Goal: Information Seeking & Learning: Compare options

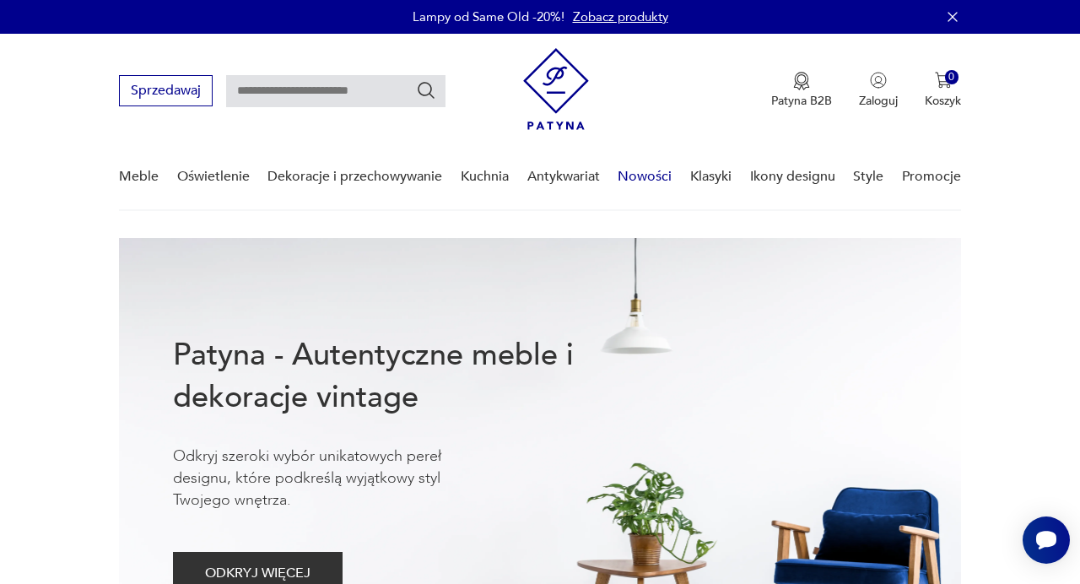
click at [644, 172] on link "Nowości" at bounding box center [645, 176] width 54 height 65
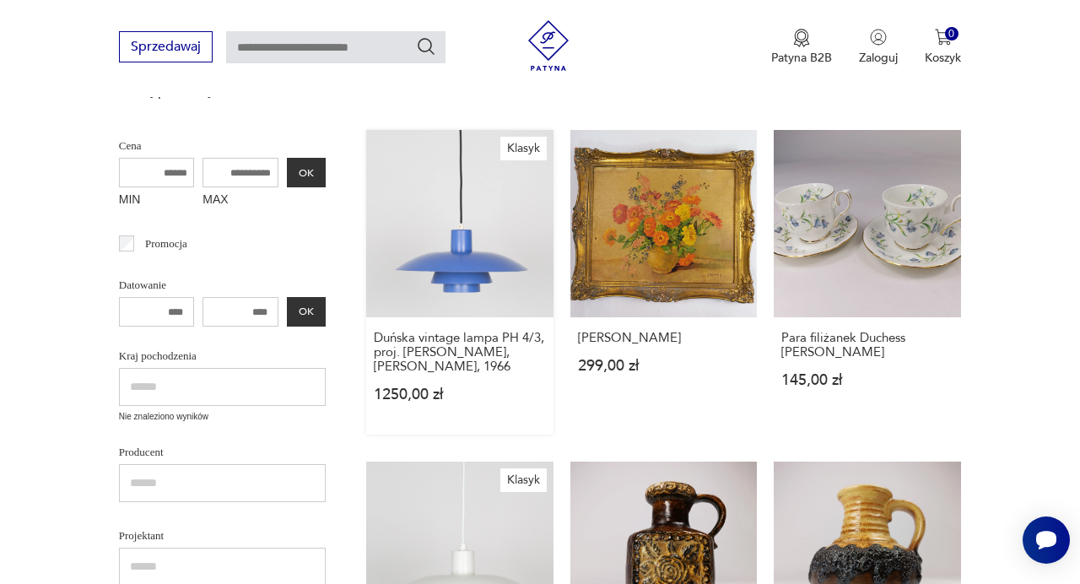
scroll to position [411, 0]
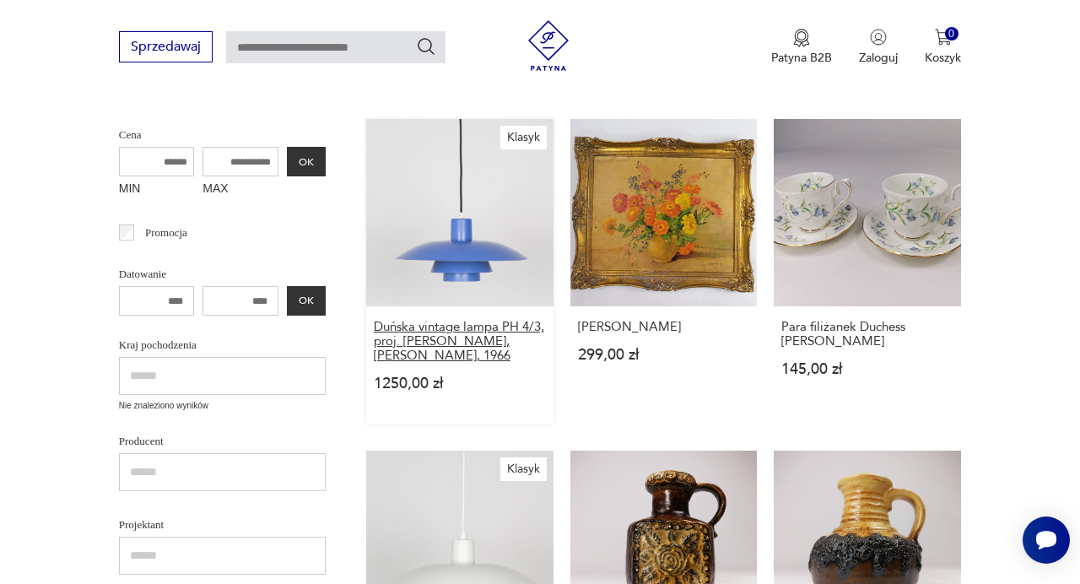
click at [434, 322] on h3 "Duńska vintage lampa PH 4/3, proj. [PERSON_NAME], [PERSON_NAME], 1966" at bounding box center [460, 341] width 172 height 43
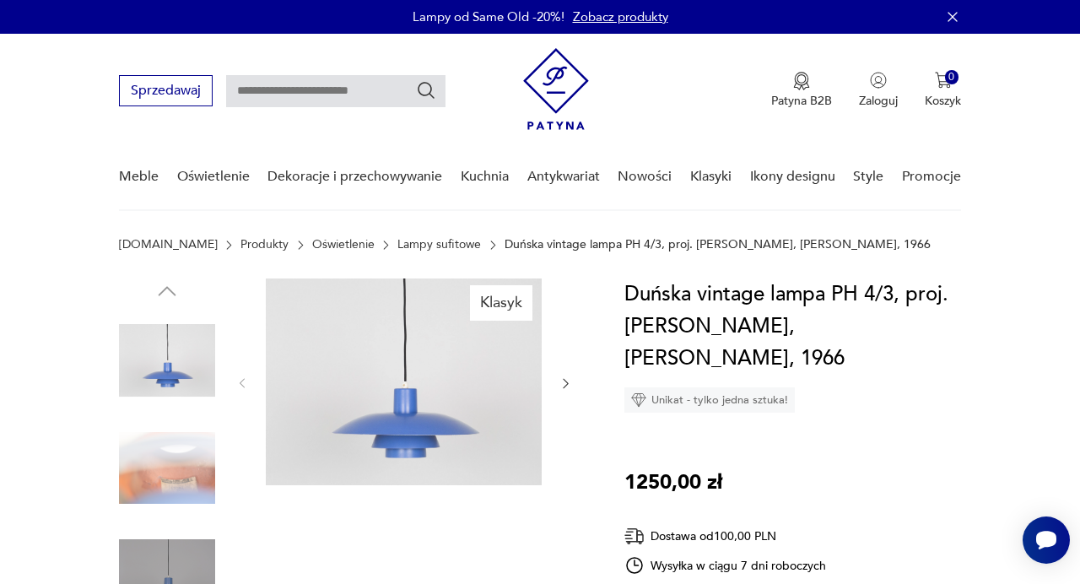
scroll to position [104, 0]
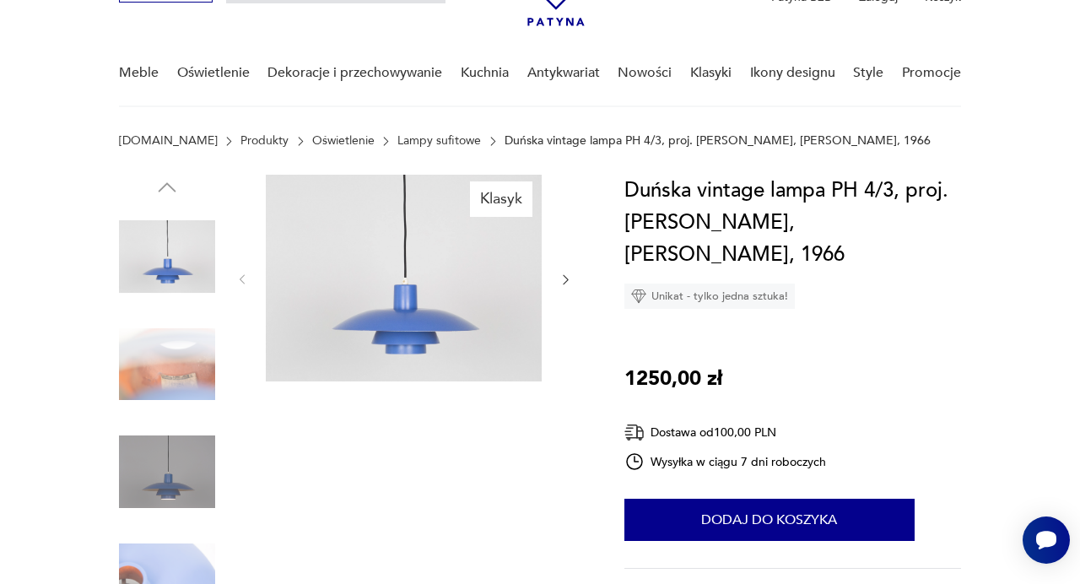
click at [174, 339] on img at bounding box center [167, 364] width 96 height 96
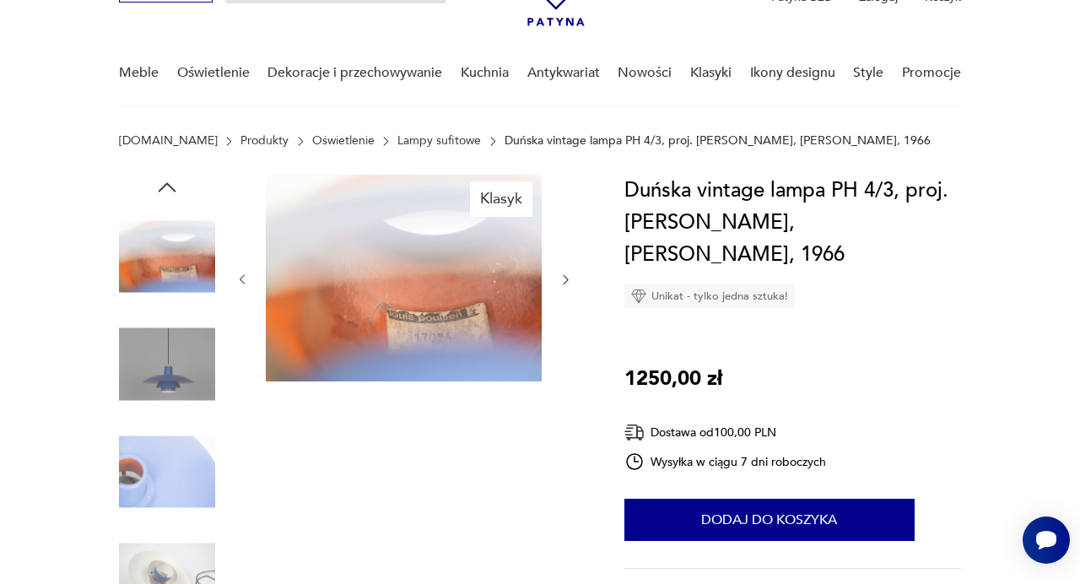
click at [565, 279] on icon "button" at bounding box center [565, 279] width 13 height 13
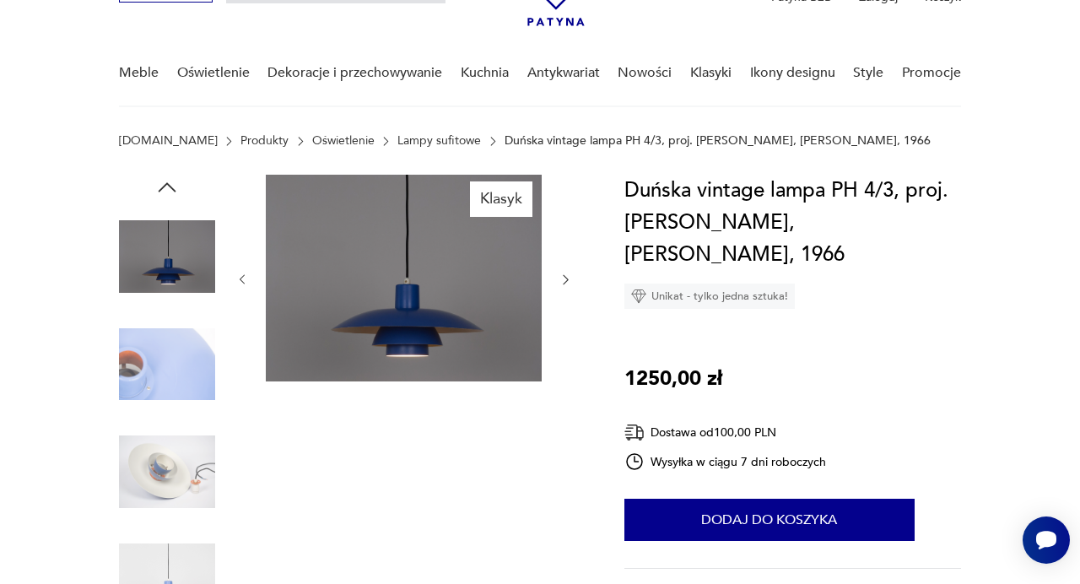
click at [565, 279] on icon "button" at bounding box center [565, 279] width 13 height 13
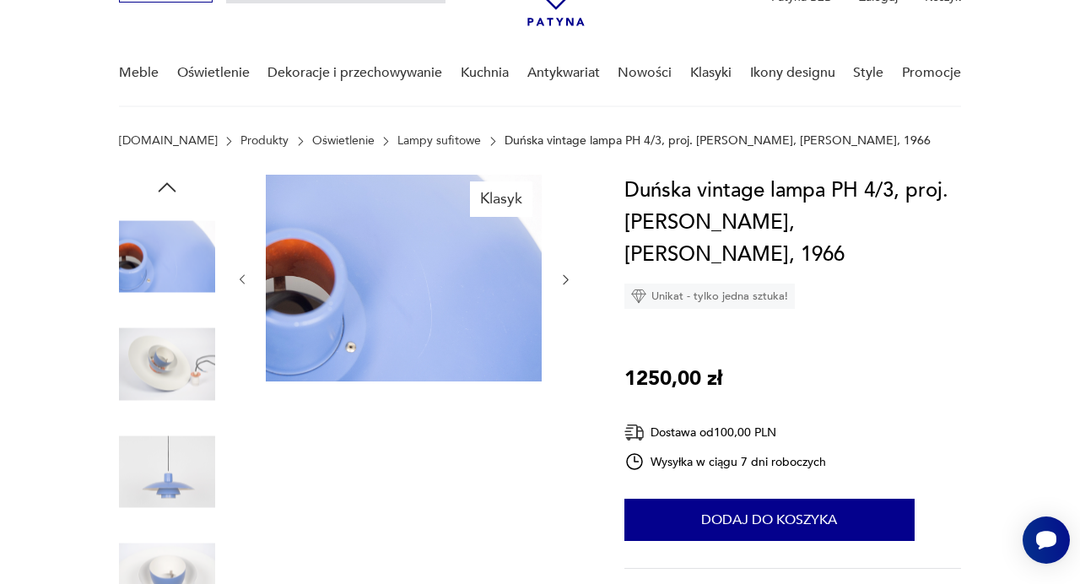
click at [565, 279] on icon "button" at bounding box center [565, 279] width 13 height 13
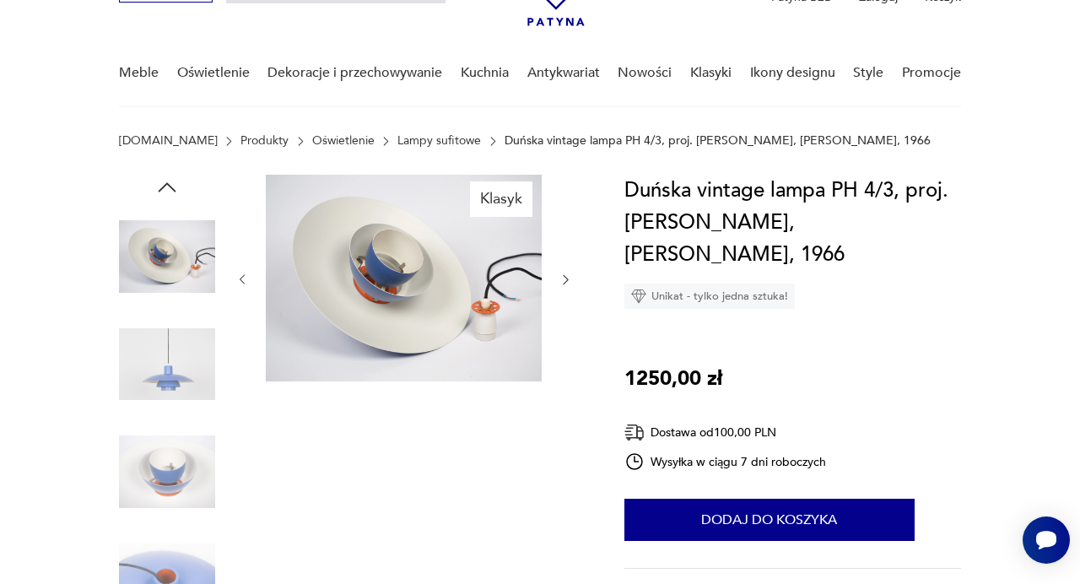
click at [565, 279] on icon "button" at bounding box center [565, 279] width 13 height 13
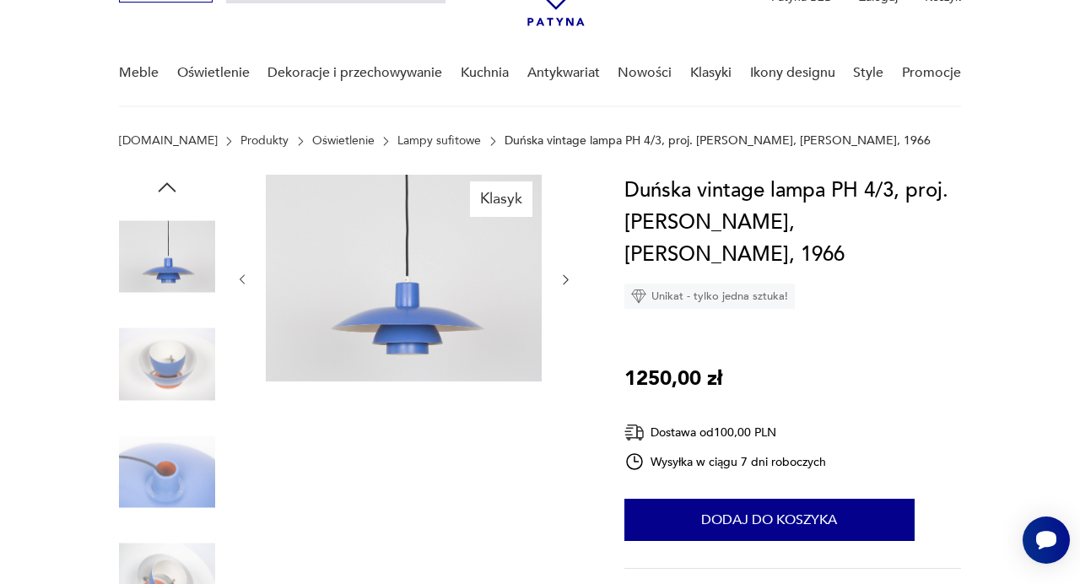
click at [565, 279] on icon "button" at bounding box center [565, 279] width 13 height 13
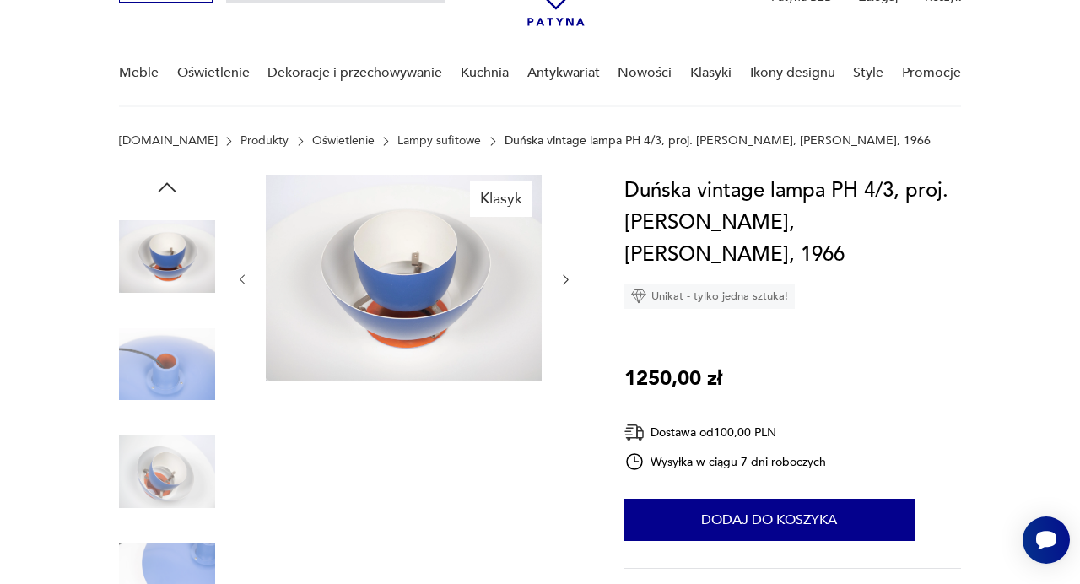
click at [565, 279] on icon "button" at bounding box center [565, 279] width 13 height 13
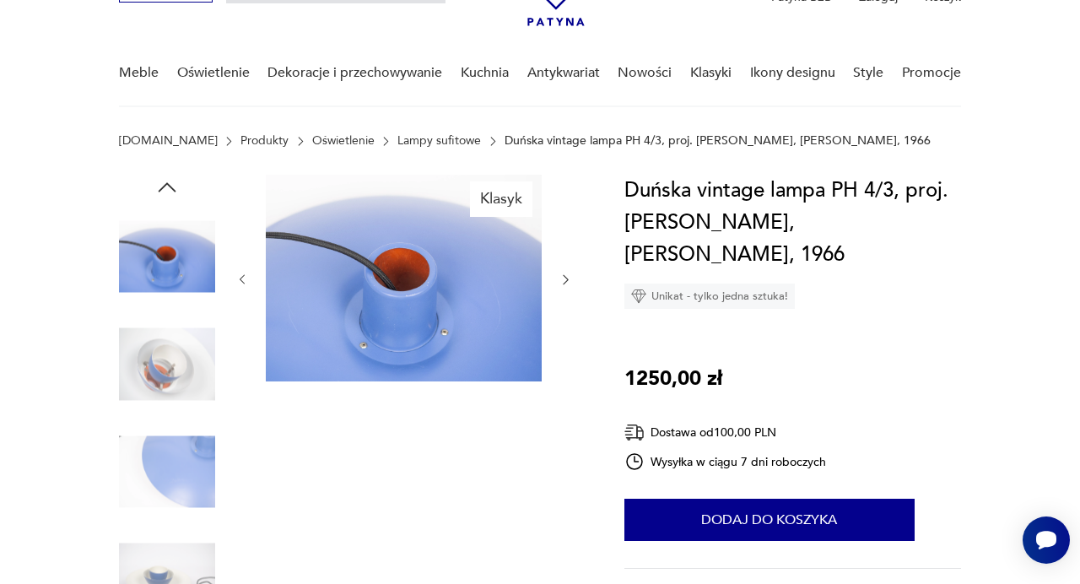
click at [565, 279] on icon "button" at bounding box center [565, 279] width 13 height 13
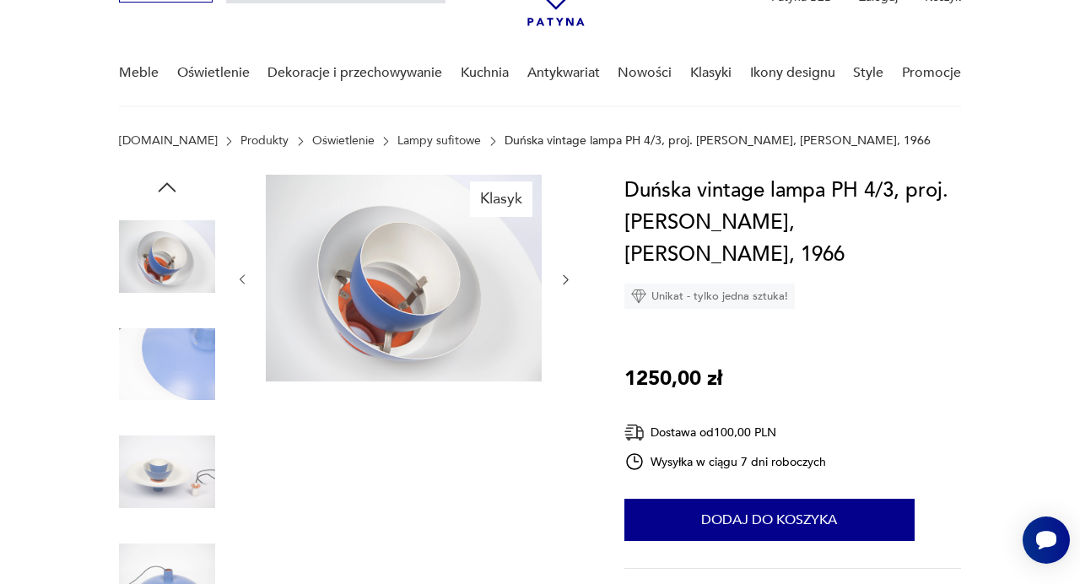
click at [565, 279] on icon "button" at bounding box center [565, 279] width 13 height 13
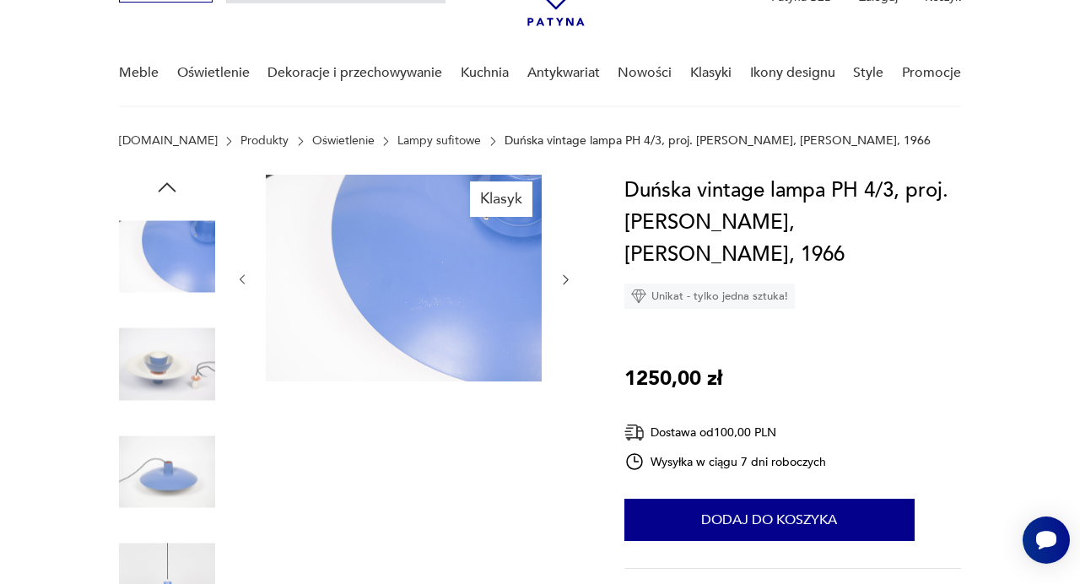
click at [565, 279] on icon "button" at bounding box center [565, 279] width 13 height 13
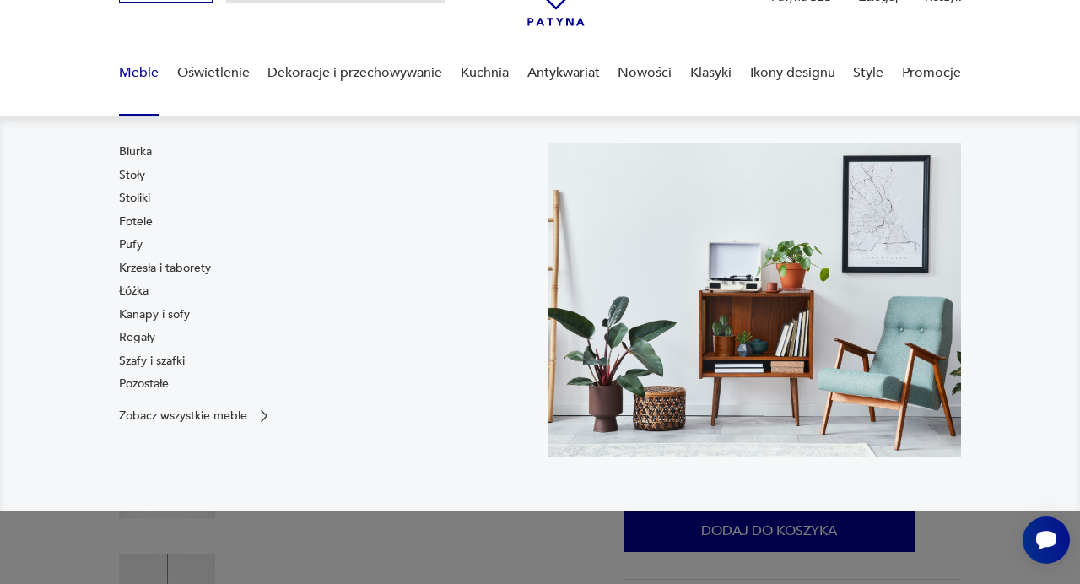
scroll to position [0, 0]
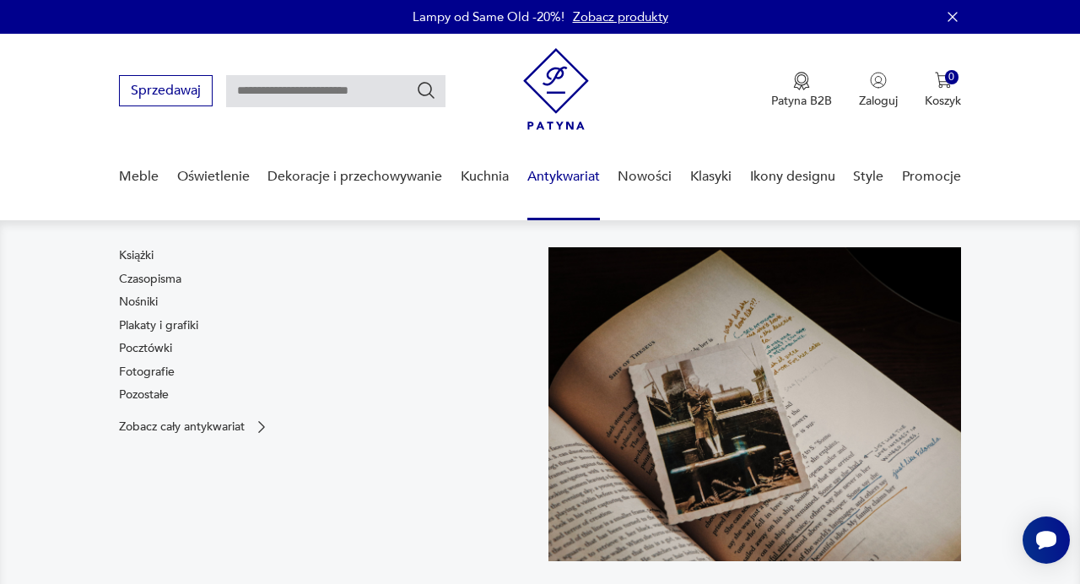
click at [618, 175] on div "Meble Oświetlenie Dekoracje i przechowywanie Kuchnia Antykwariat Książki Czasop…" at bounding box center [540, 182] width 842 height 76
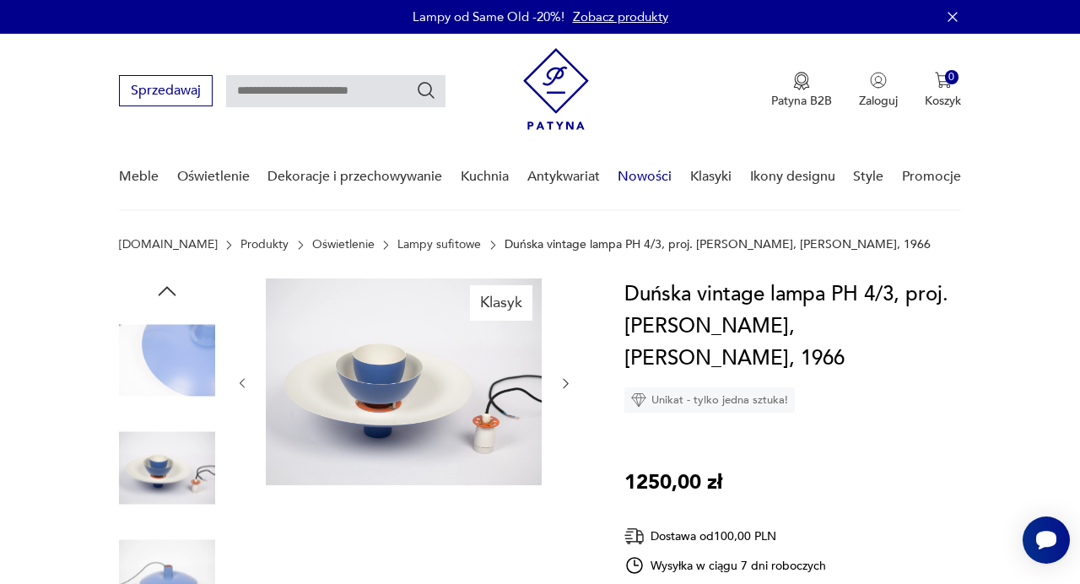
click at [635, 172] on link "Nowości" at bounding box center [645, 176] width 54 height 65
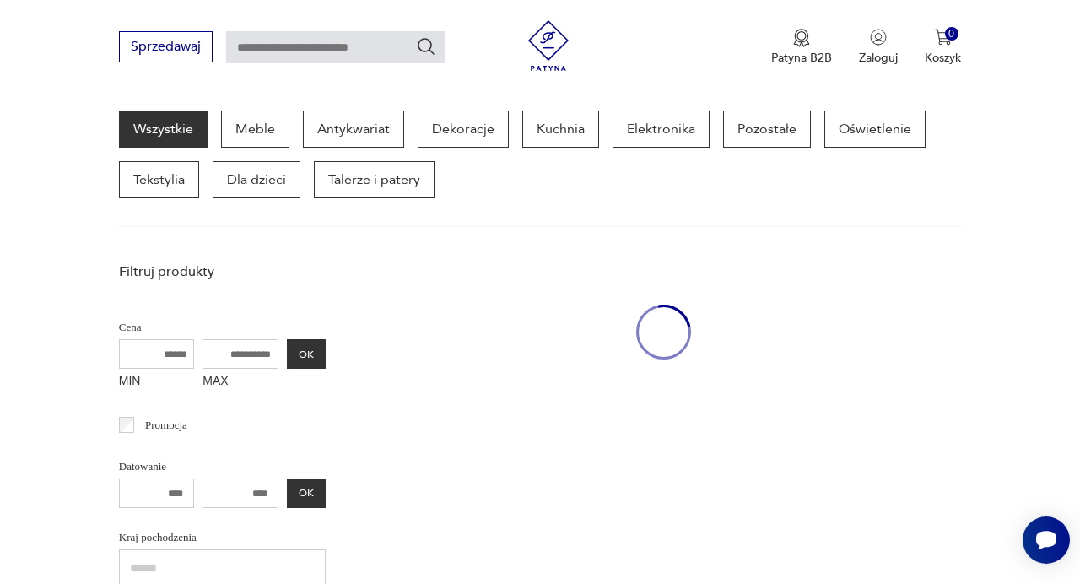
scroll to position [219, 0]
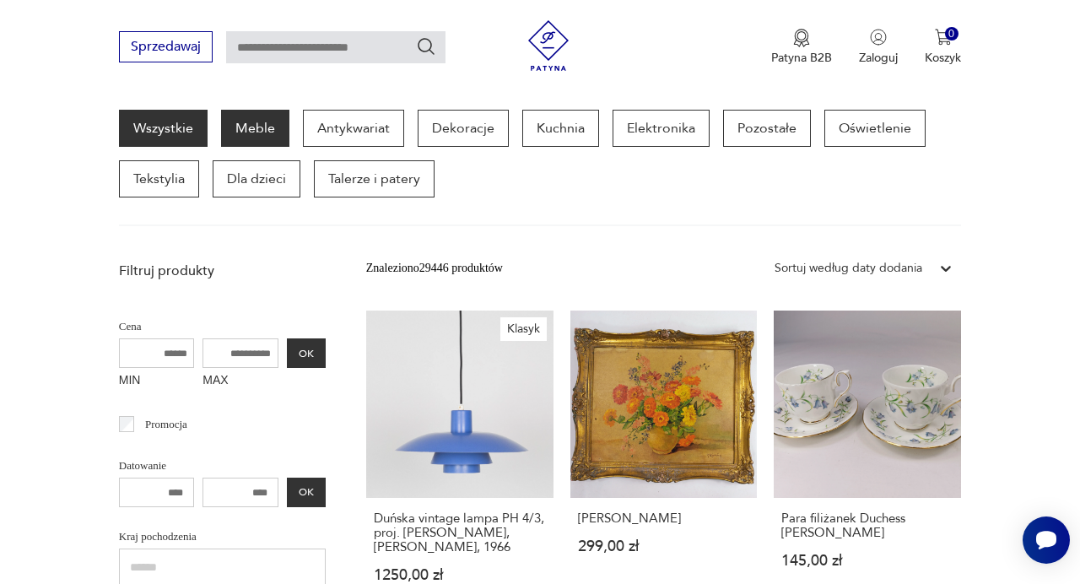
click at [262, 144] on p "Meble" at bounding box center [255, 128] width 68 height 37
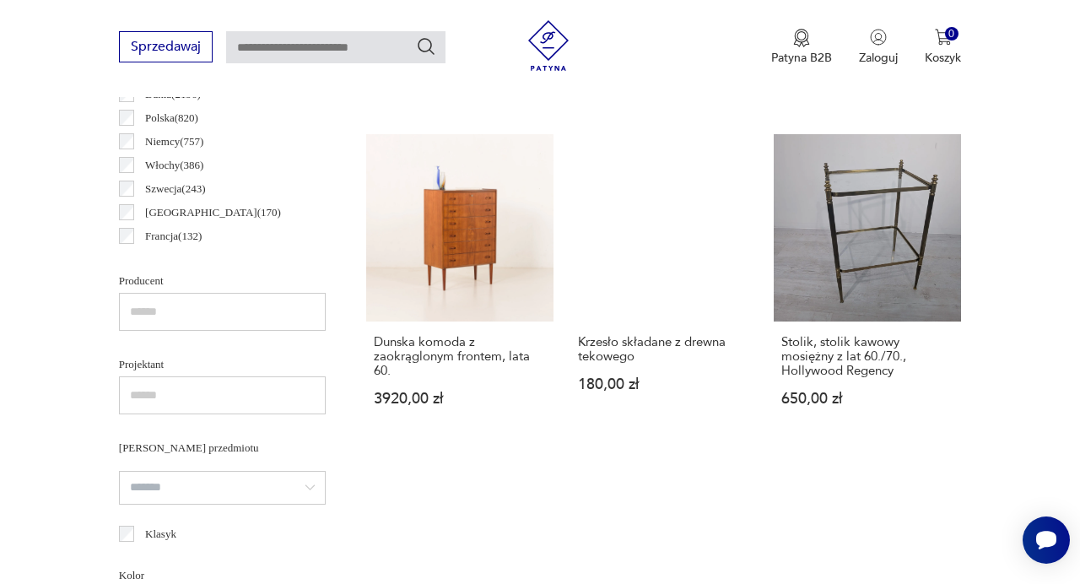
scroll to position [958, 0]
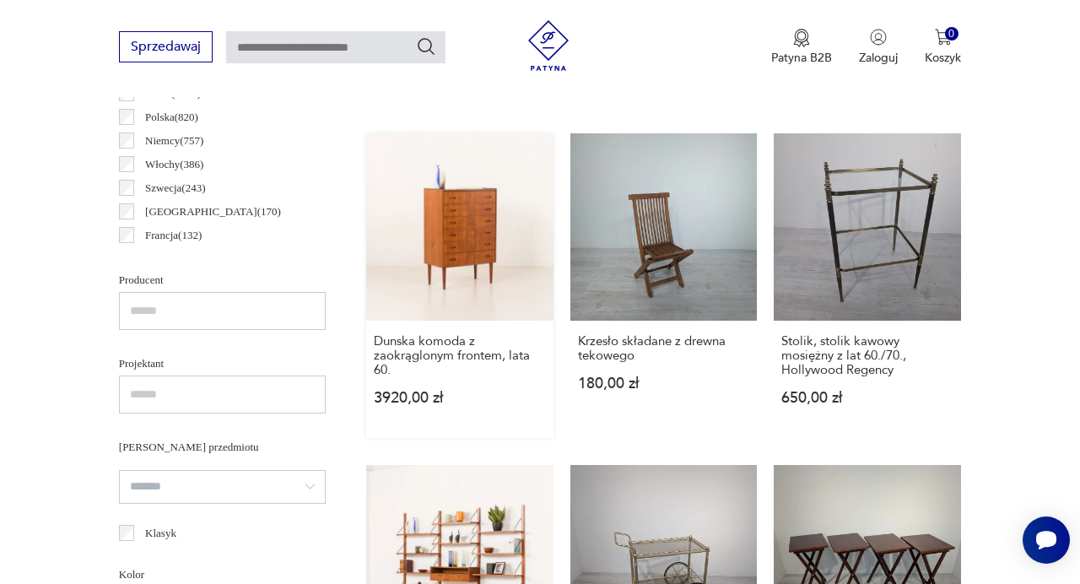
click at [420, 220] on link "Dunska komoda z zaokrąglonym frontem, lata 60. 3920,00 zł" at bounding box center [459, 285] width 187 height 305
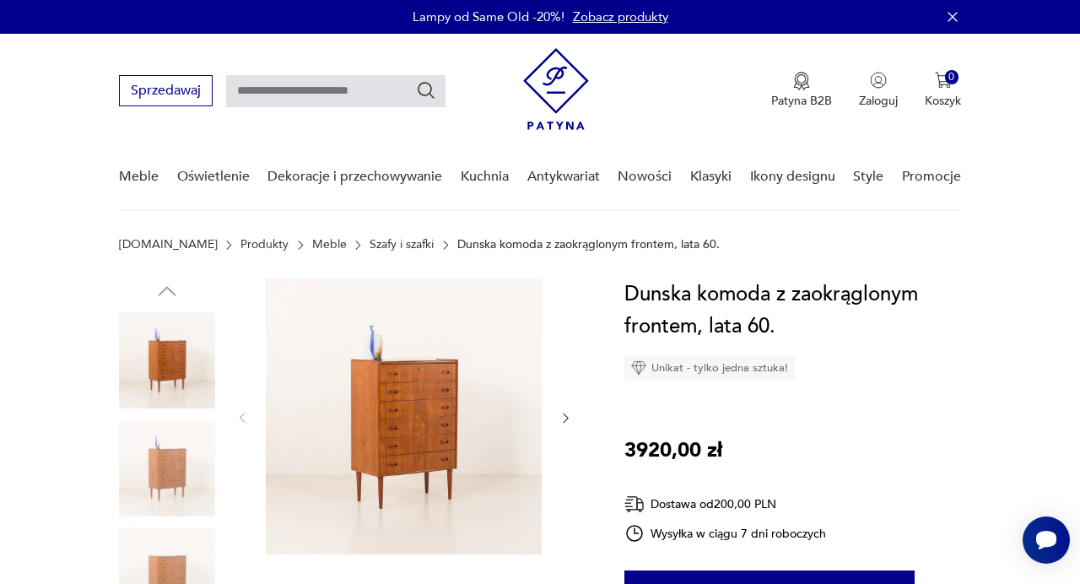
click at [559, 412] on div at bounding box center [403, 417] width 337 height 279
click at [566, 416] on icon "button" at bounding box center [566, 417] width 5 height 9
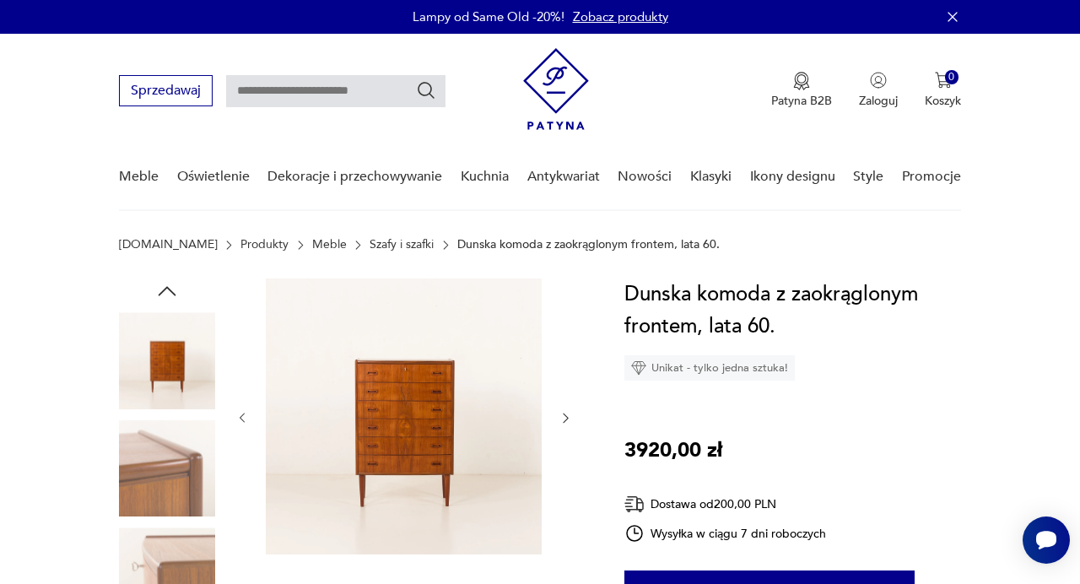
click at [566, 416] on icon "button" at bounding box center [566, 417] width 5 height 9
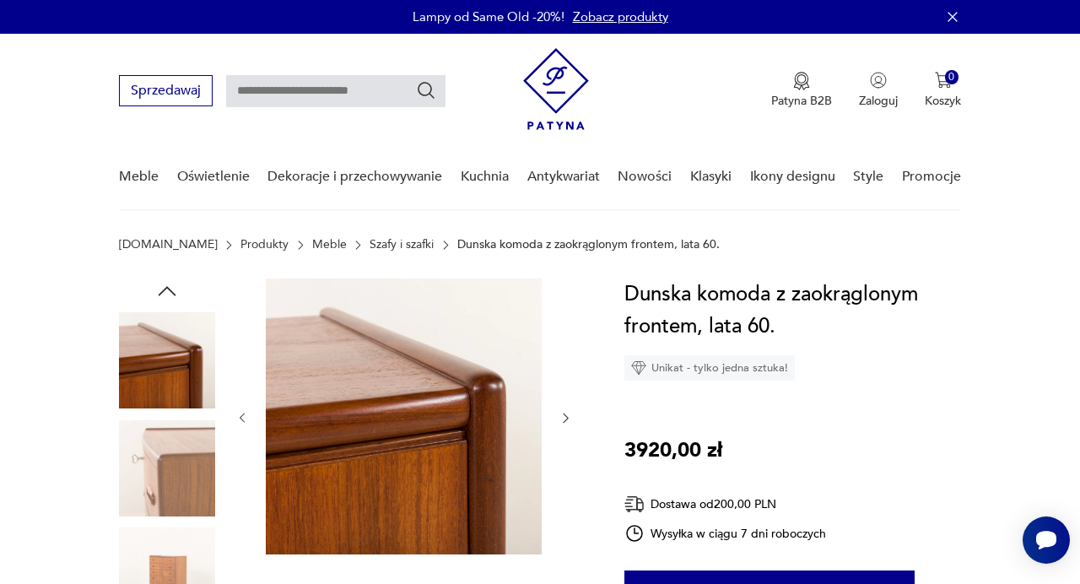
click at [566, 416] on icon "button" at bounding box center [566, 417] width 5 height 9
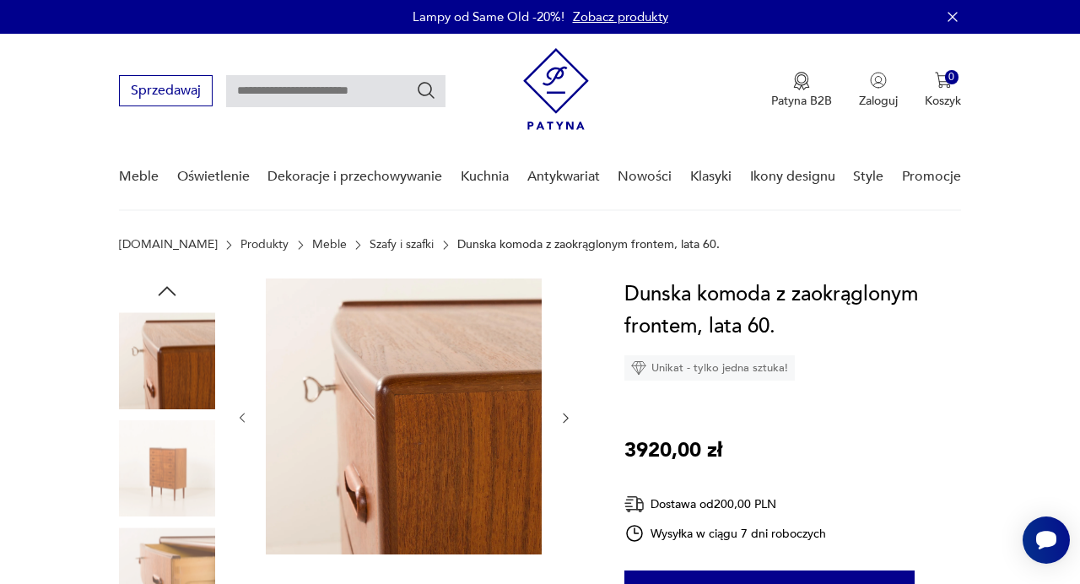
click at [566, 416] on icon "button" at bounding box center [566, 417] width 5 height 9
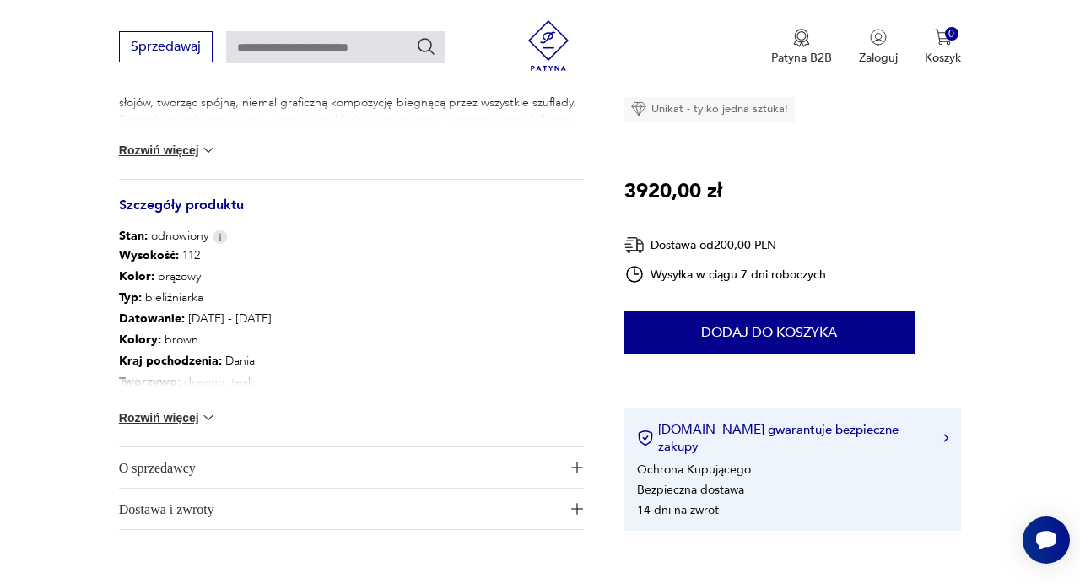
scroll to position [837, 0]
click at [207, 417] on img at bounding box center [208, 416] width 17 height 17
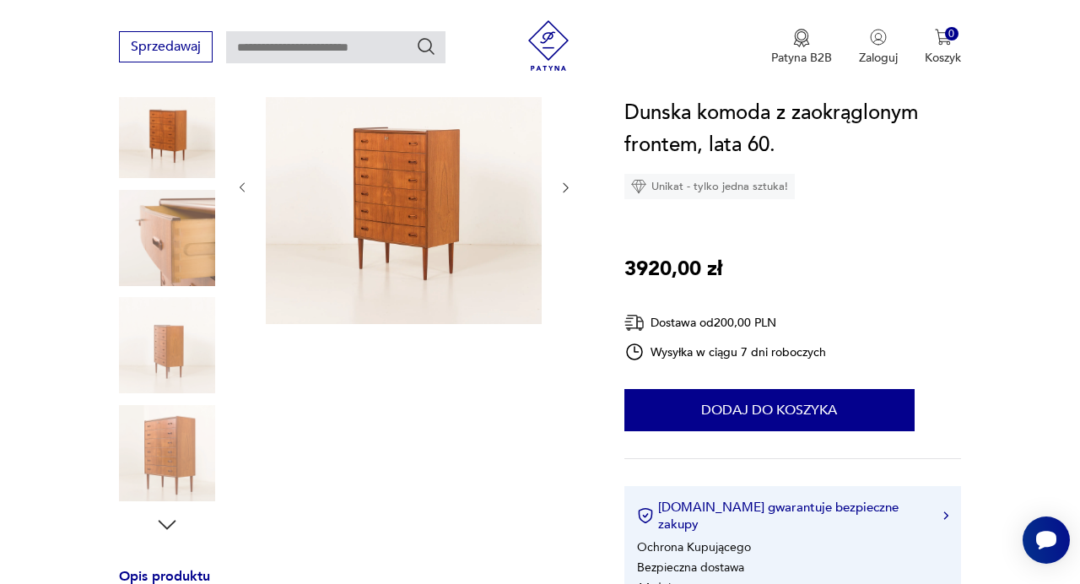
scroll to position [153, 0]
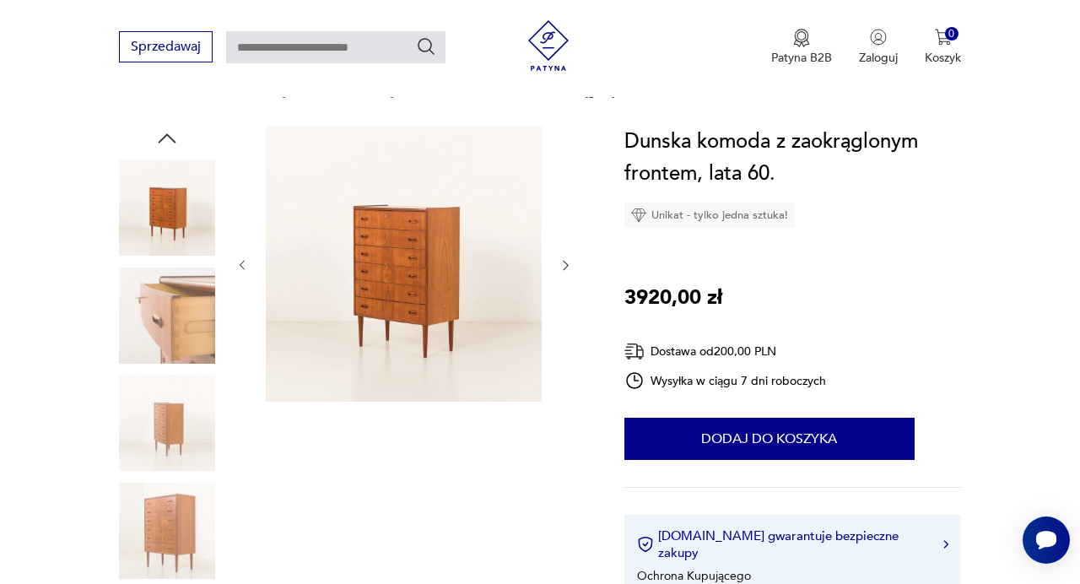
click at [162, 420] on img at bounding box center [167, 423] width 96 height 96
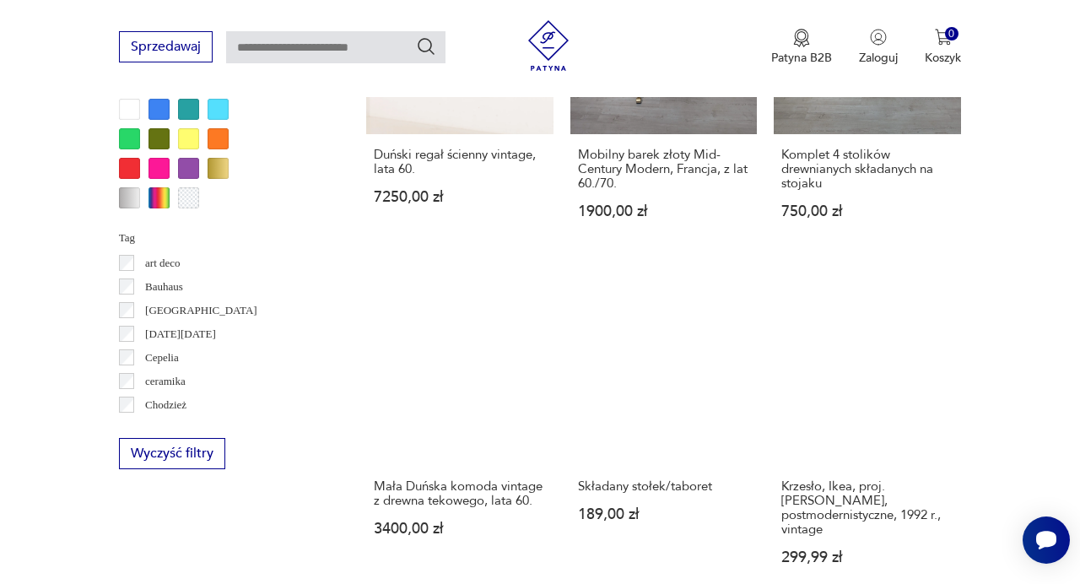
scroll to position [1476, 0]
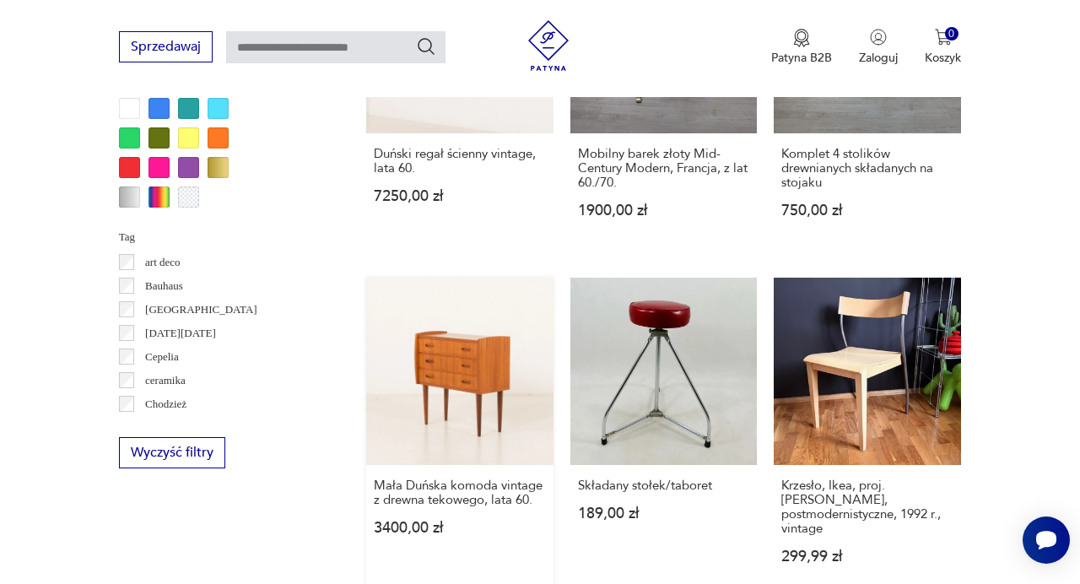
click at [474, 391] on link "Mała Duńska komoda vintage z drewna tekowego, lata 60. 3400,00 zł" at bounding box center [459, 437] width 187 height 319
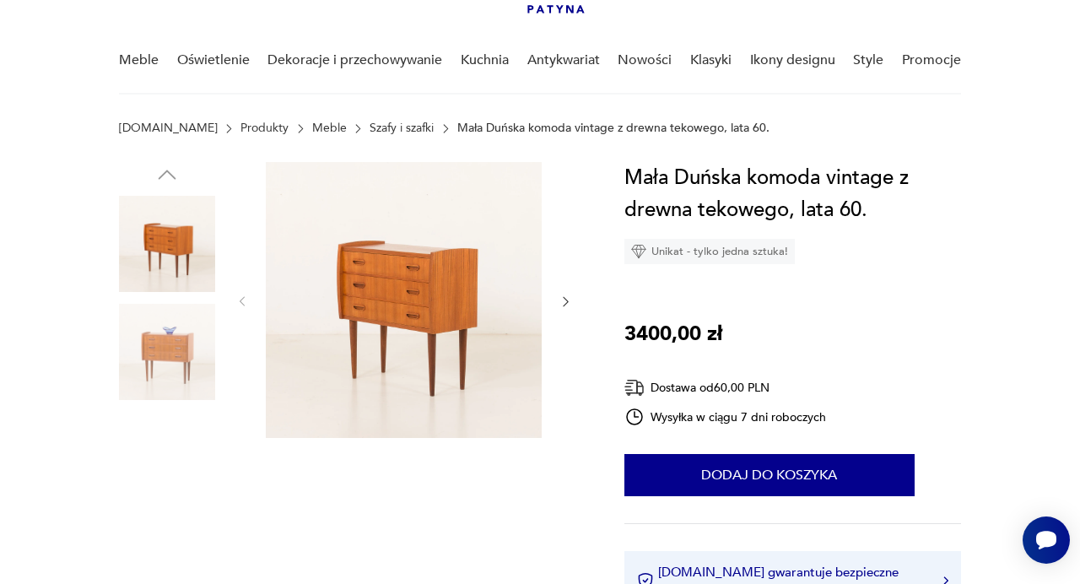
scroll to position [131, 0]
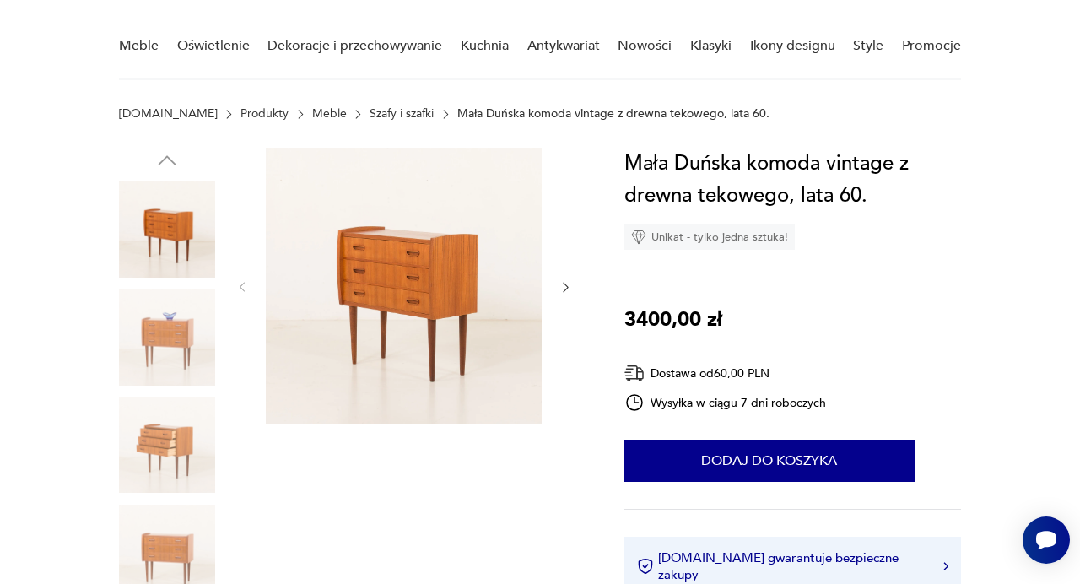
click at [563, 286] on icon "button" at bounding box center [565, 286] width 13 height 13
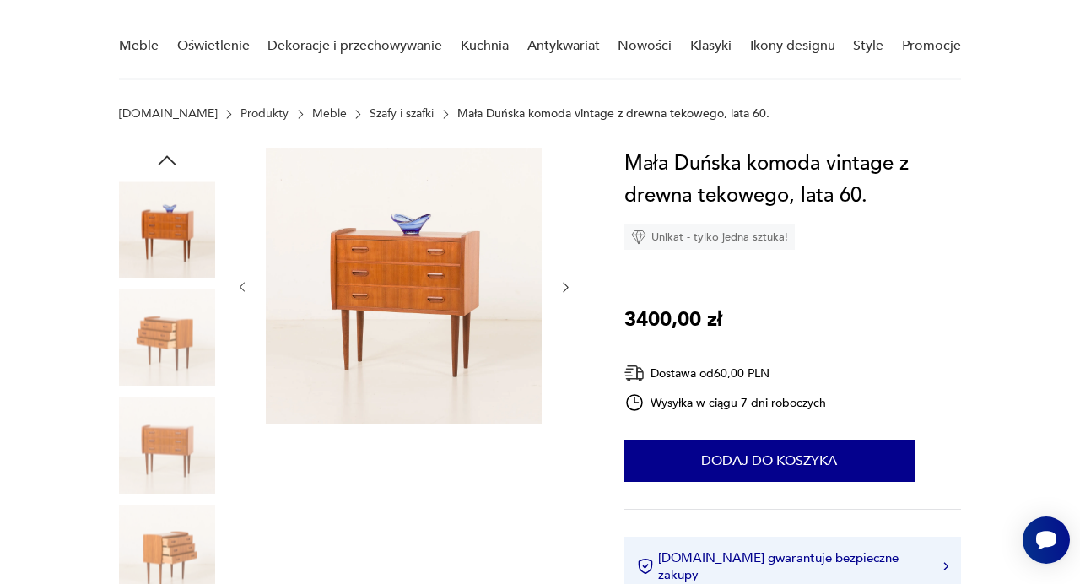
click at [448, 298] on img at bounding box center [404, 286] width 276 height 276
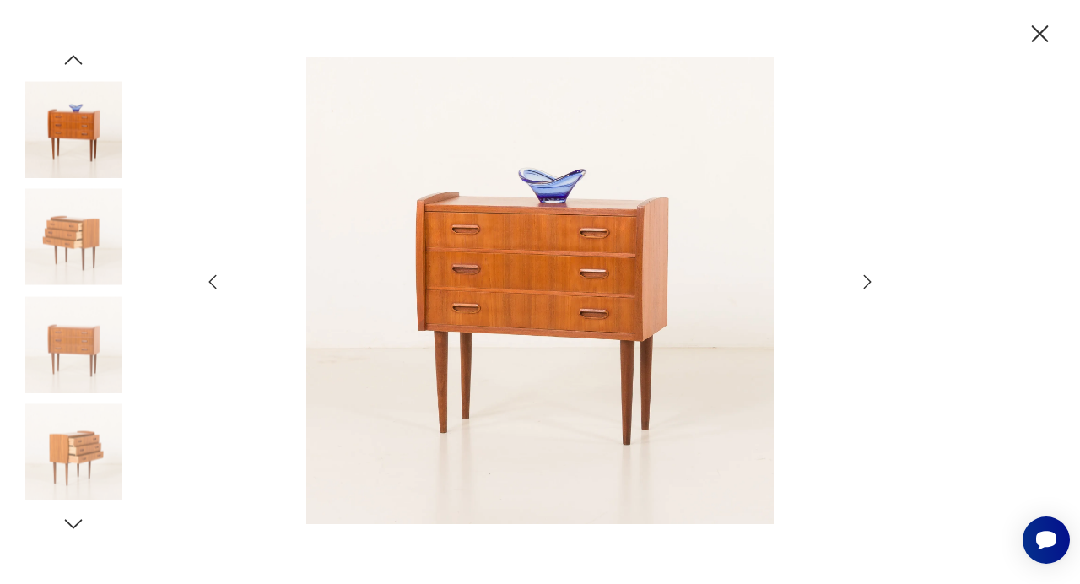
click at [868, 283] on icon "button" at bounding box center [867, 282] width 20 height 20
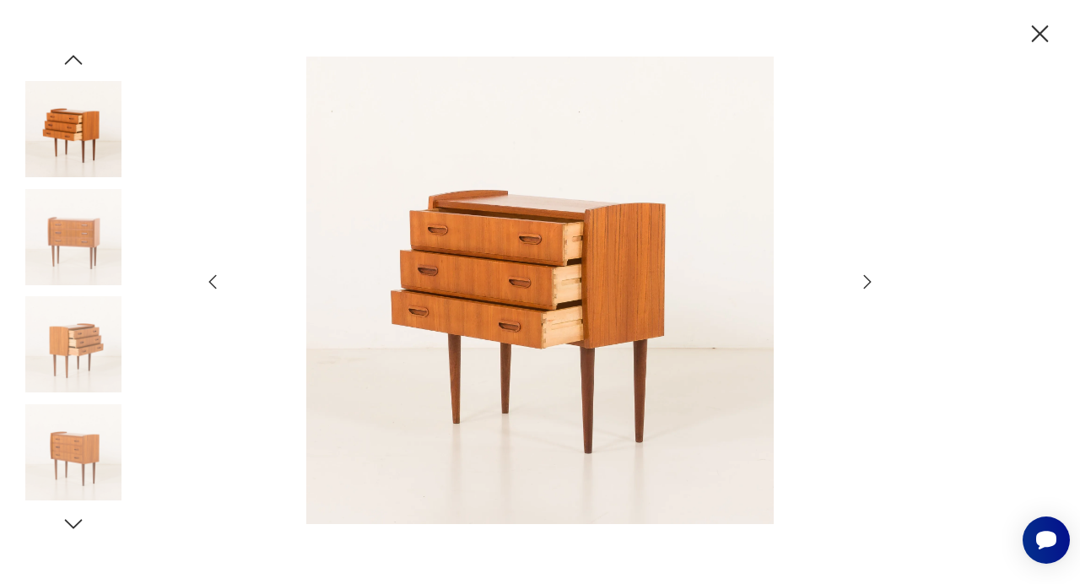
click at [868, 283] on icon "button" at bounding box center [867, 282] width 20 height 20
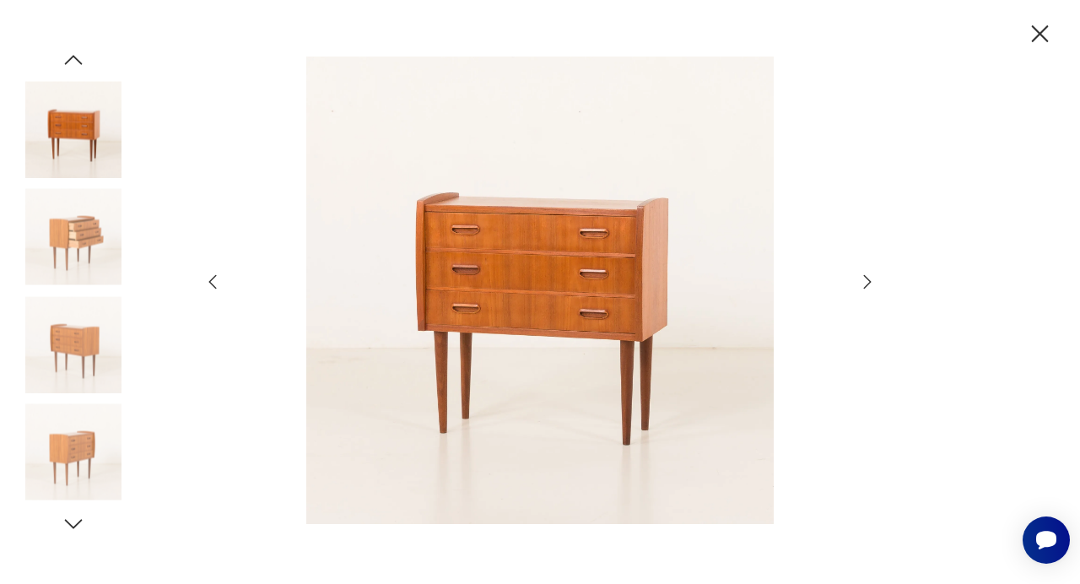
click at [868, 283] on icon "button" at bounding box center [867, 282] width 20 height 20
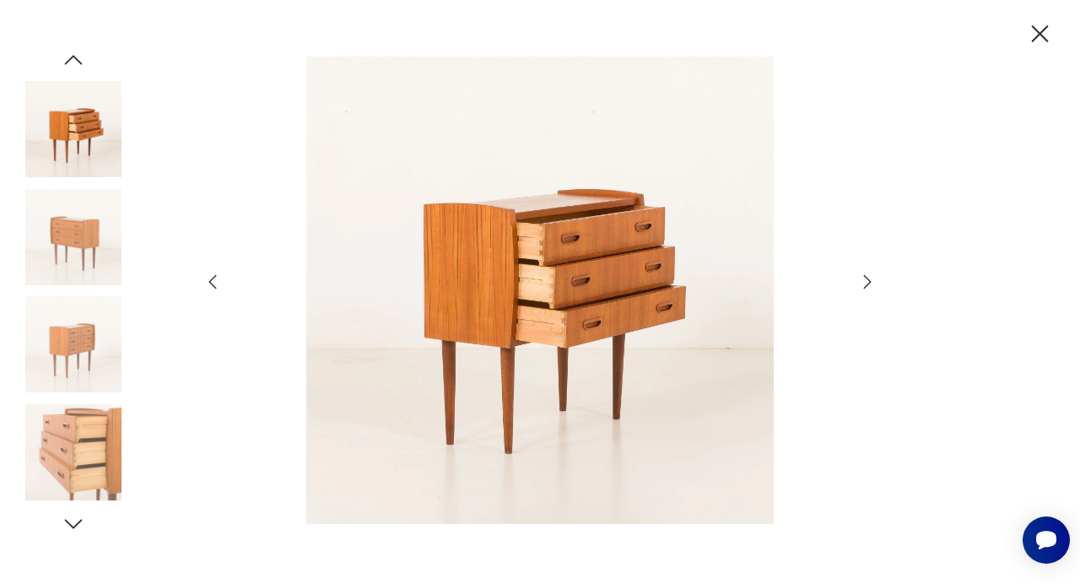
click at [868, 283] on icon "button" at bounding box center [867, 282] width 20 height 20
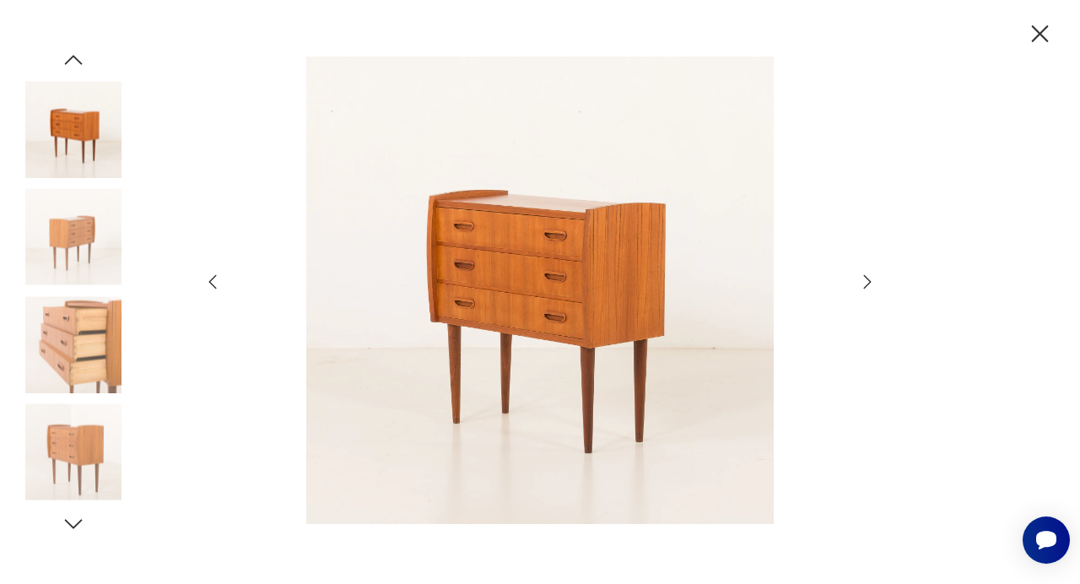
click at [868, 283] on icon "button" at bounding box center [867, 282] width 20 height 20
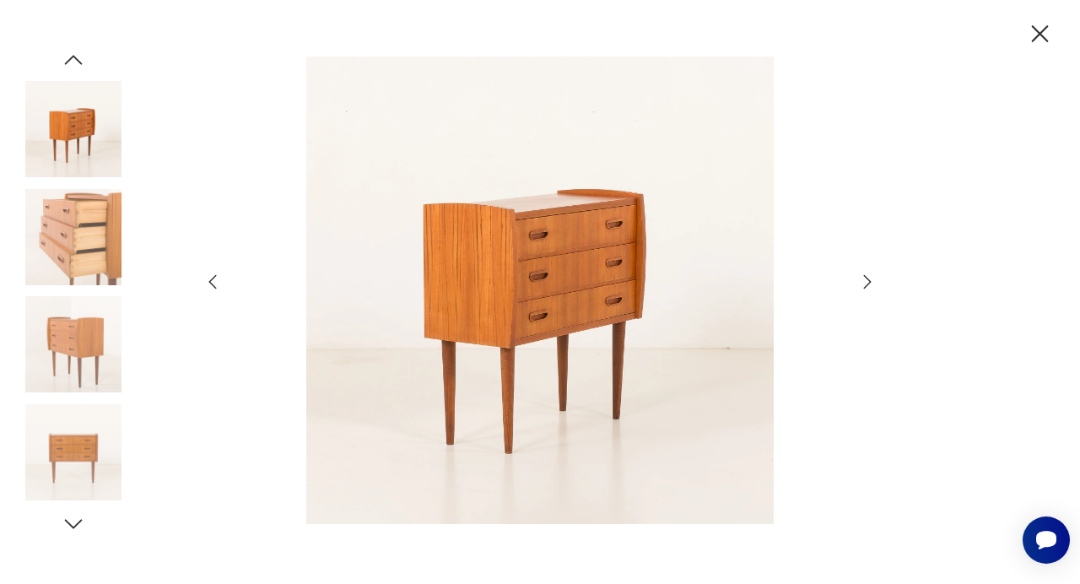
click at [868, 283] on icon "button" at bounding box center [867, 282] width 20 height 20
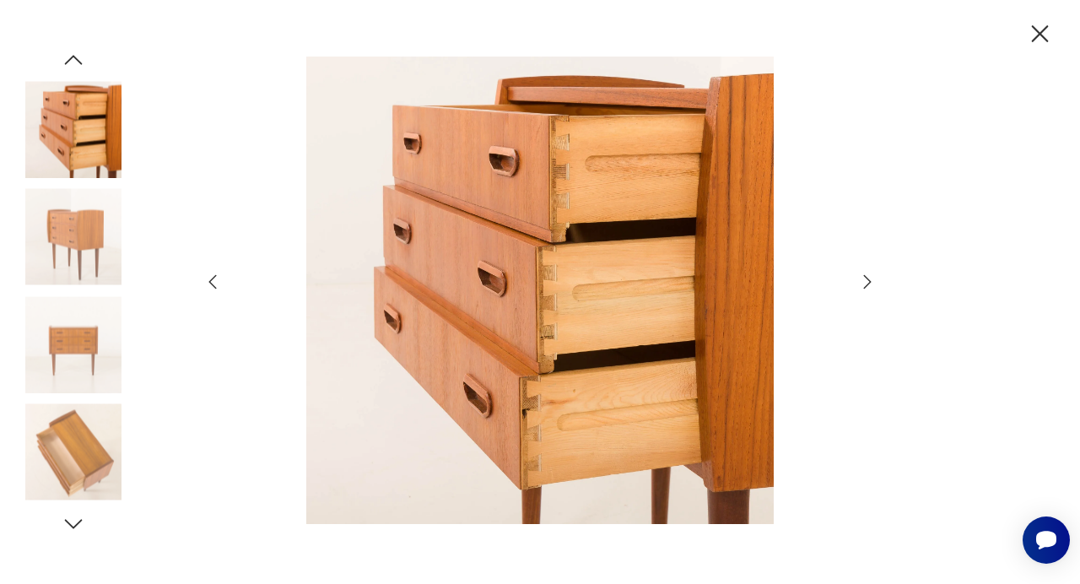
click at [1041, 34] on icon "button" at bounding box center [1040, 33] width 17 height 17
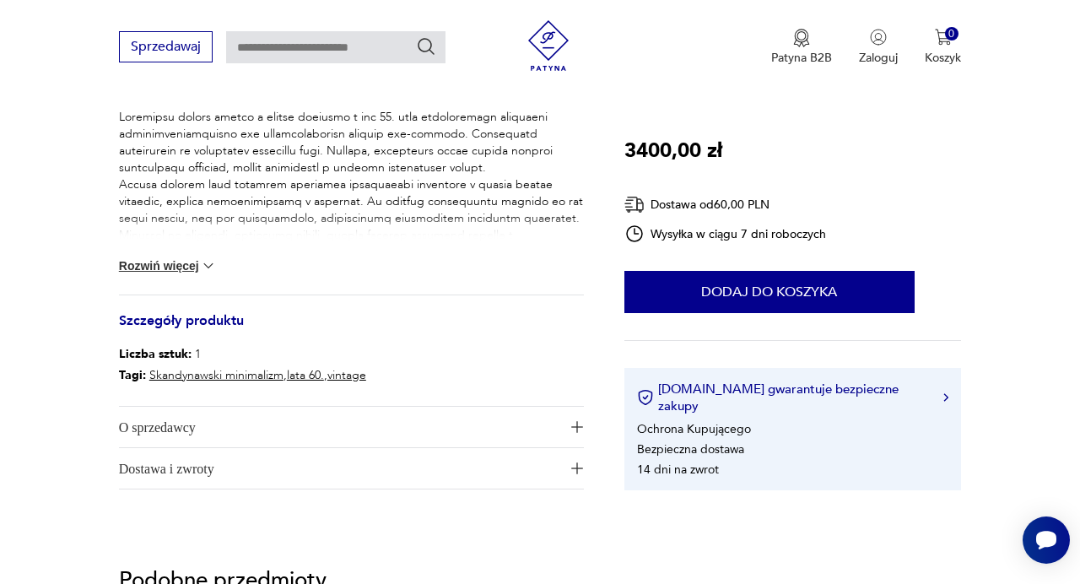
scroll to position [723, 0]
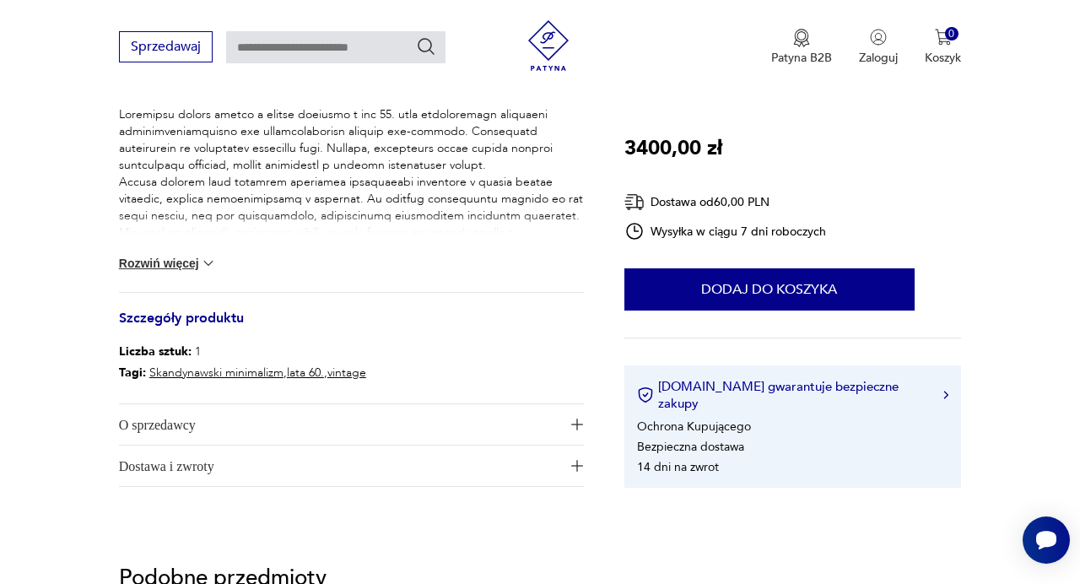
click at [210, 263] on img at bounding box center [208, 263] width 17 height 17
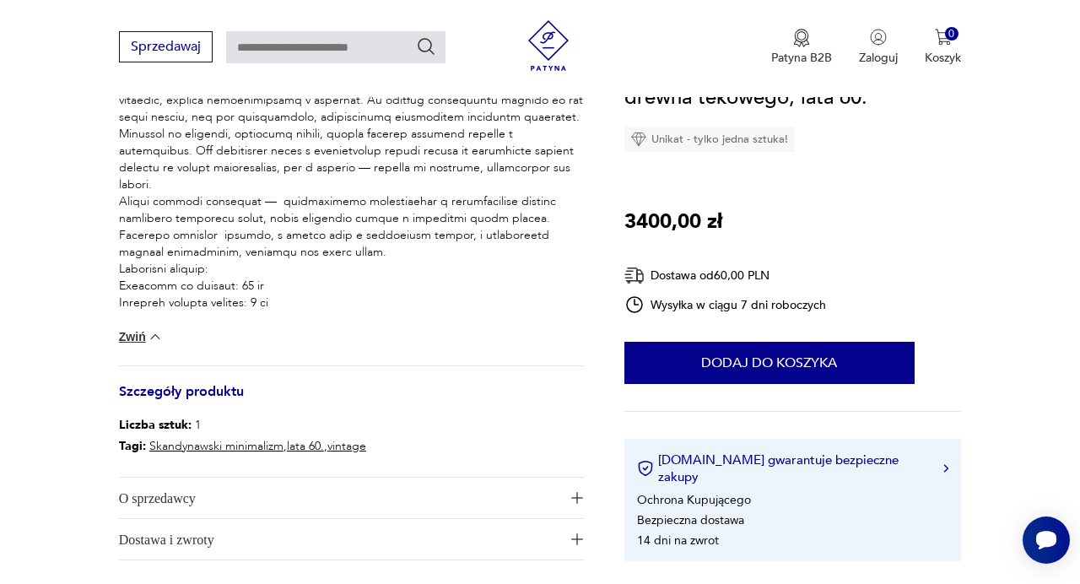
scroll to position [888, 0]
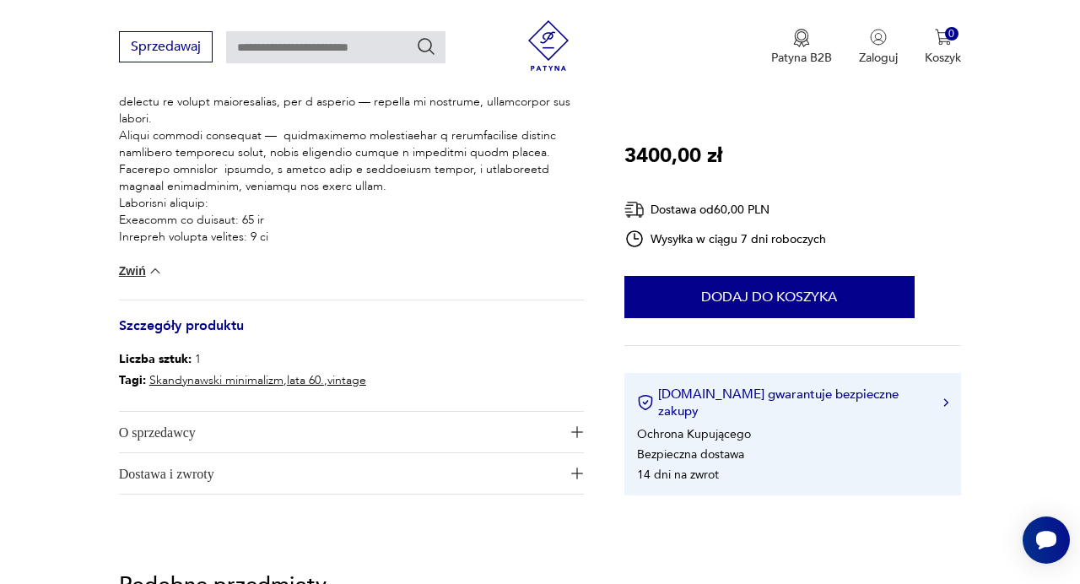
click at [569, 441] on button "O sprzedawcy" at bounding box center [351, 432] width 465 height 40
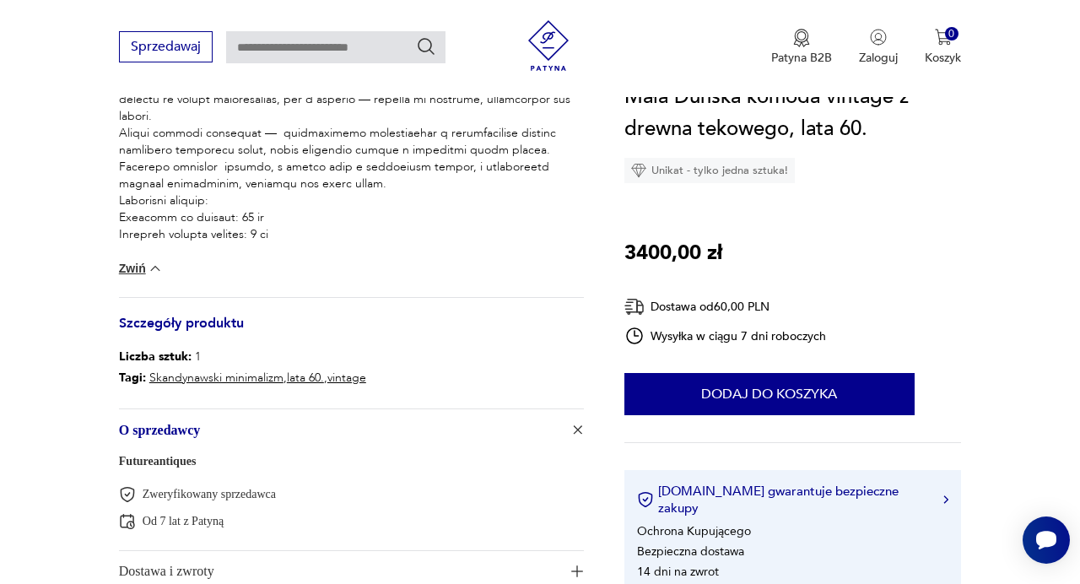
scroll to position [865, 0]
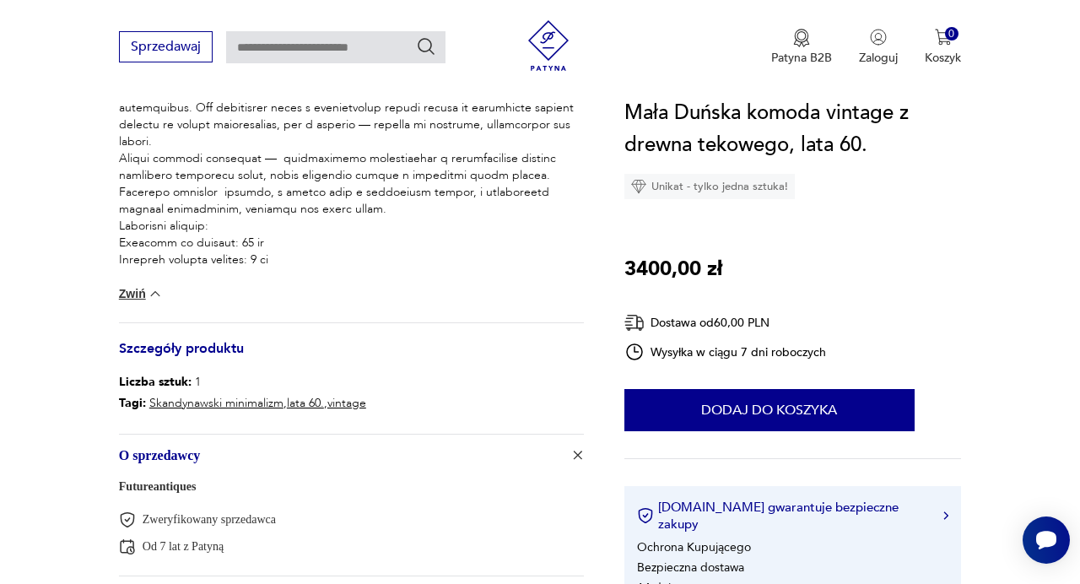
click at [146, 294] on button "Zwiń" at bounding box center [141, 293] width 45 height 17
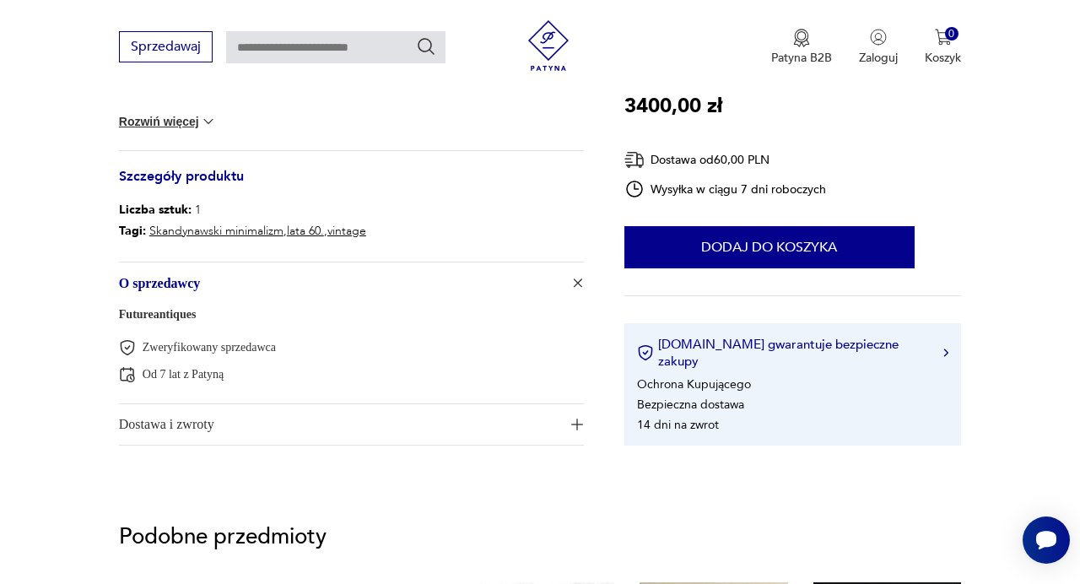
click at [204, 129] on img at bounding box center [208, 121] width 17 height 17
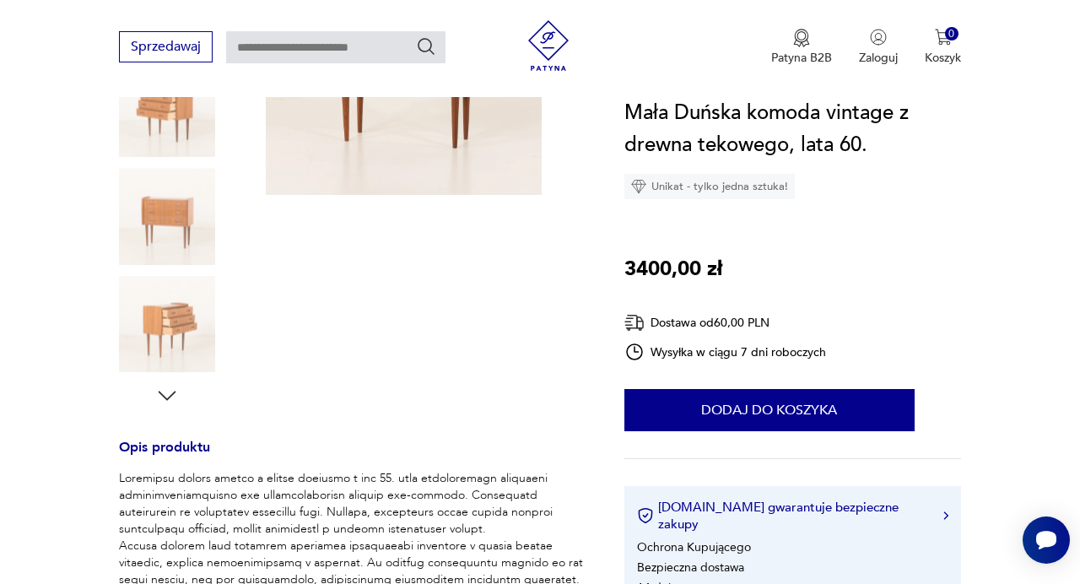
scroll to position [358, 0]
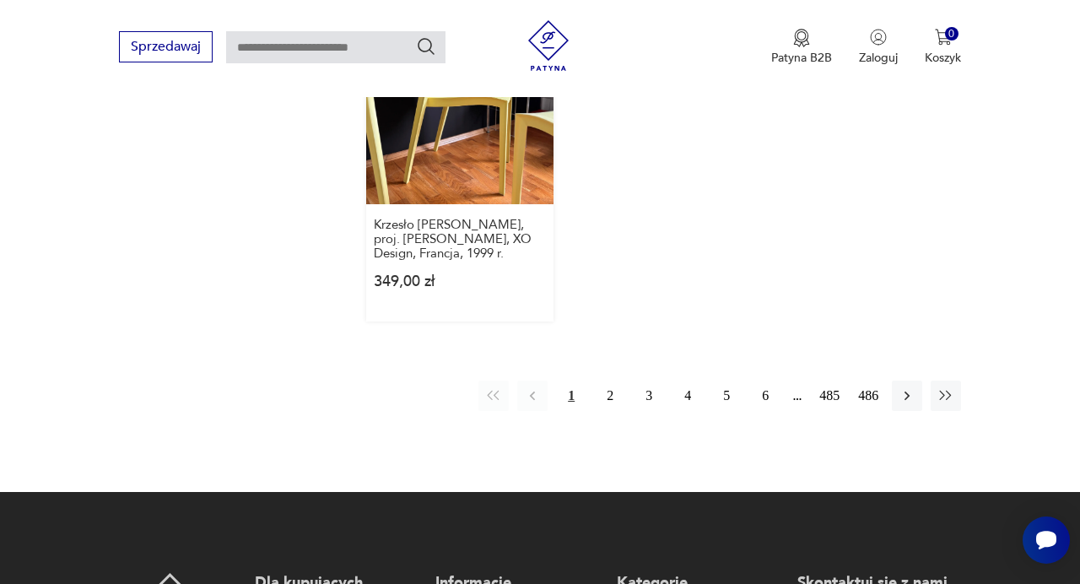
scroll to position [2419, 0]
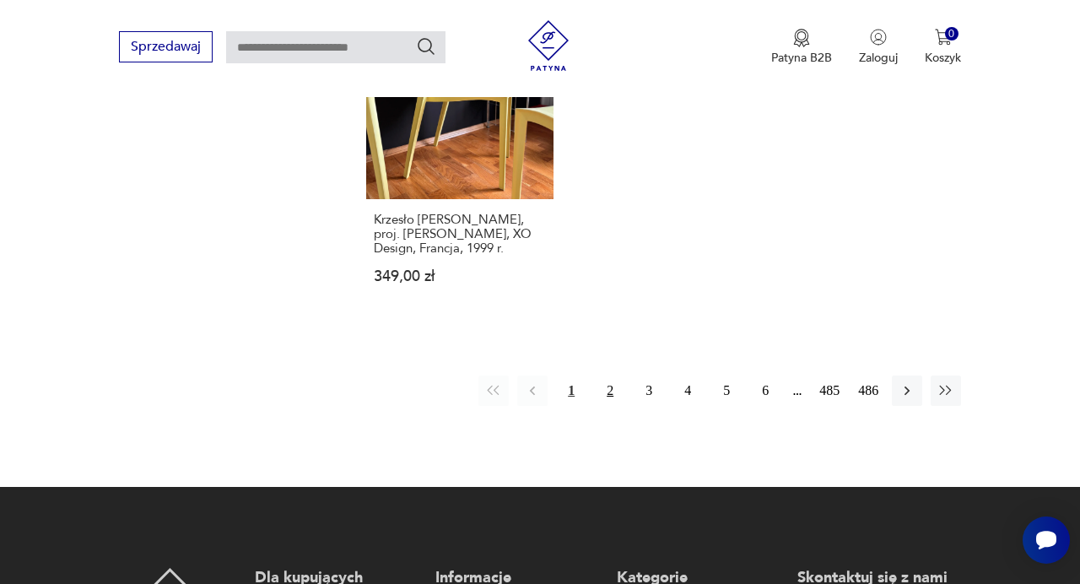
click at [606, 380] on button "2" at bounding box center [610, 390] width 30 height 30
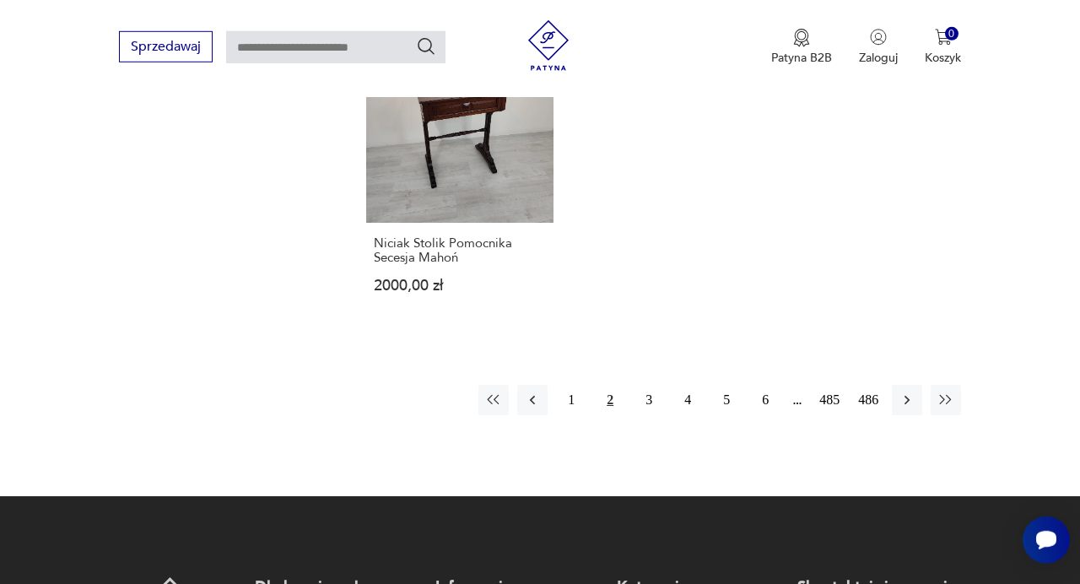
scroll to position [2462, 0]
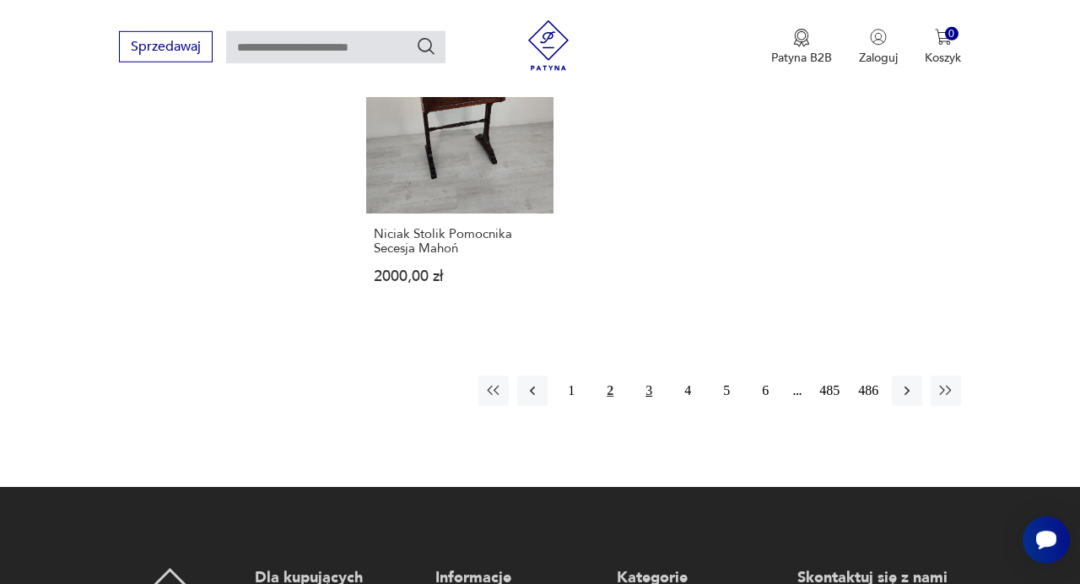
click at [648, 375] on button "3" at bounding box center [649, 390] width 30 height 30
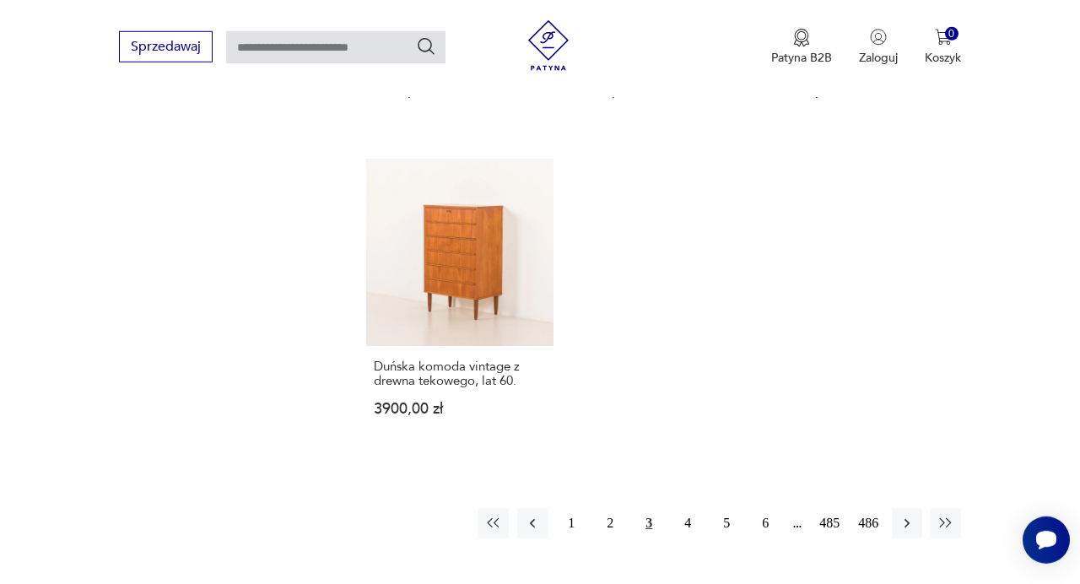
scroll to position [2273, 0]
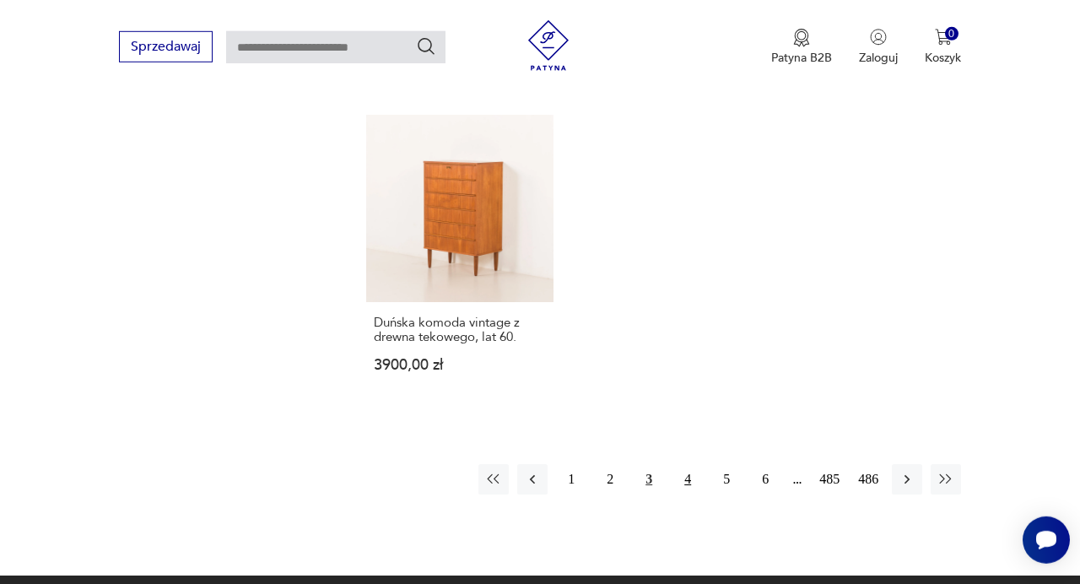
click at [684, 482] on button "4" at bounding box center [687, 479] width 30 height 30
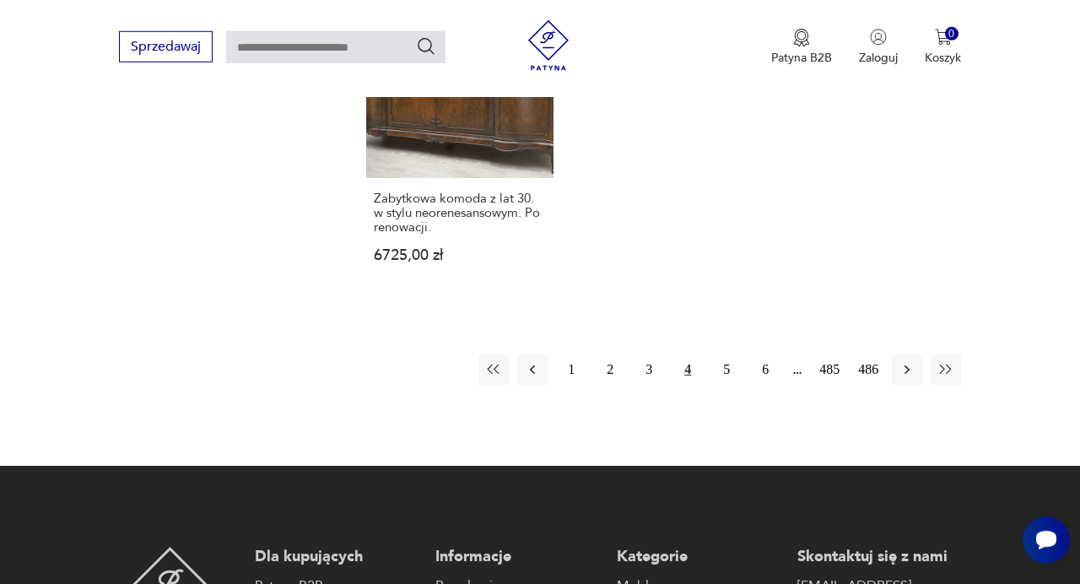
scroll to position [2467, 0]
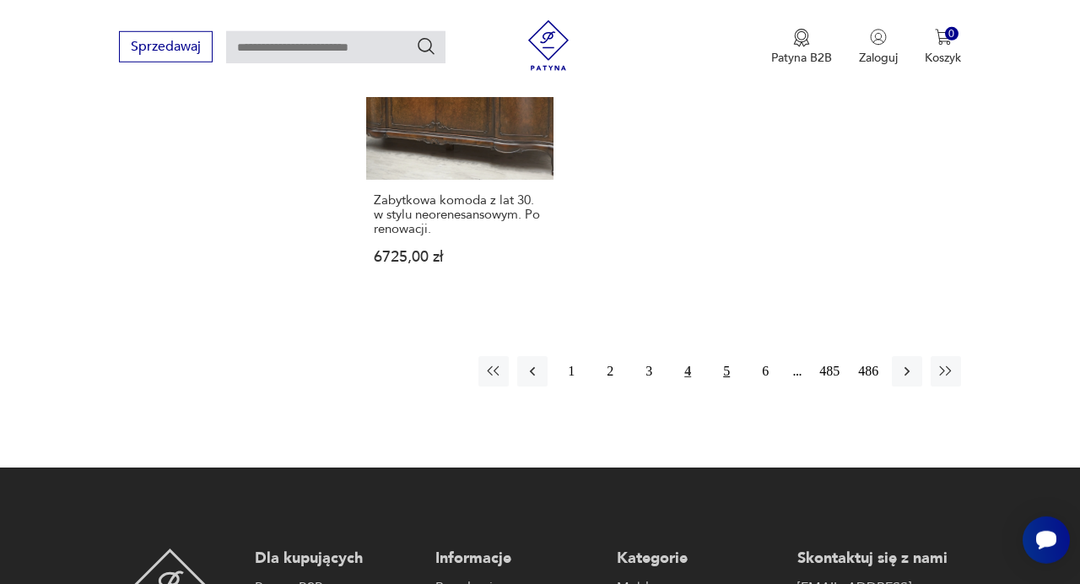
click at [723, 370] on button "5" at bounding box center [726, 371] width 30 height 30
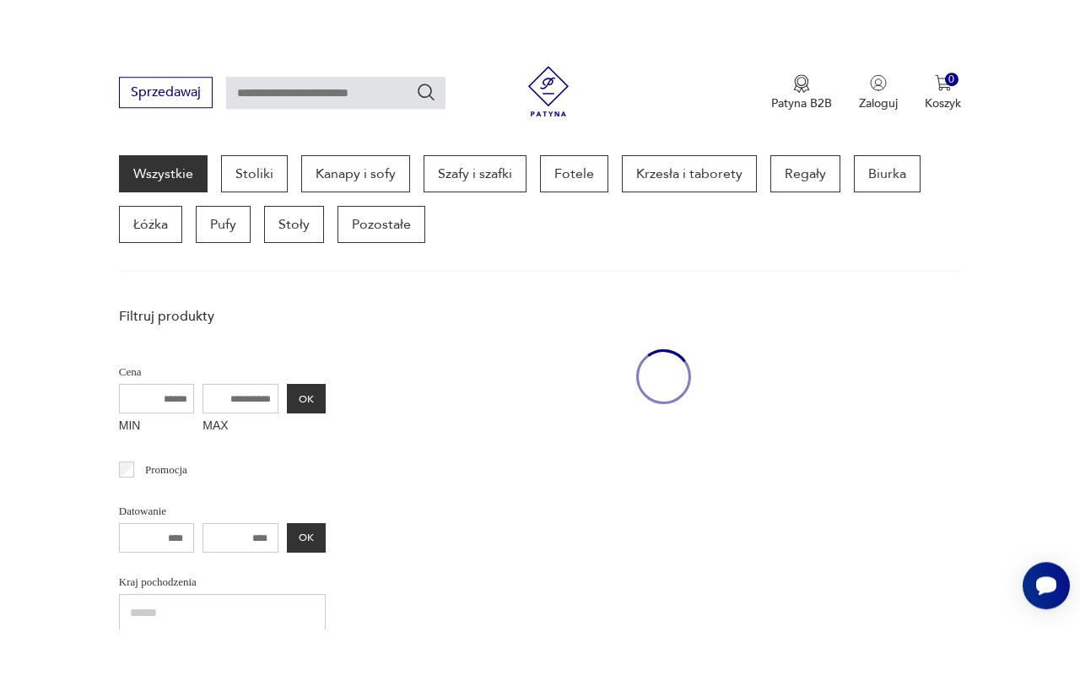
scroll to position [448, 0]
